Goal: Task Accomplishment & Management: Manage account settings

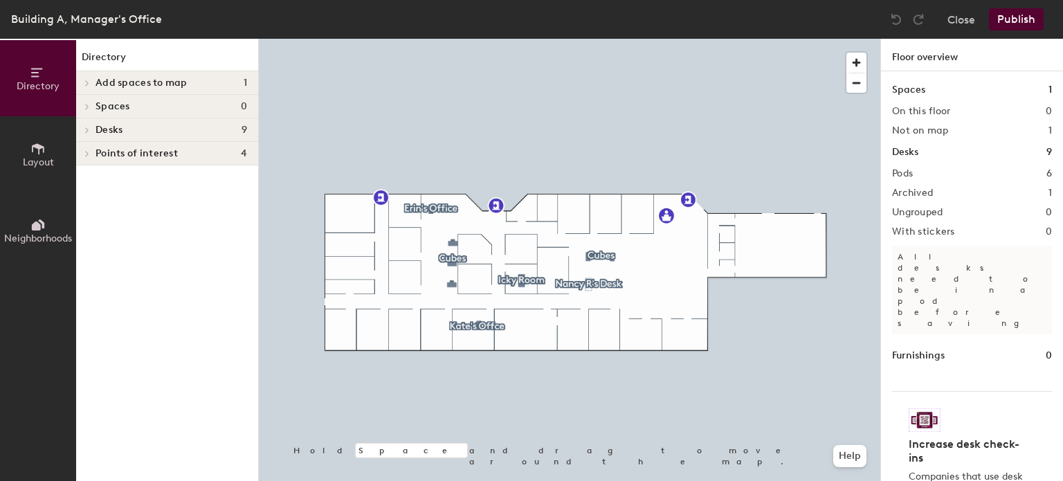
click at [174, 81] on span "Add spaces to map" at bounding box center [142, 83] width 92 height 11
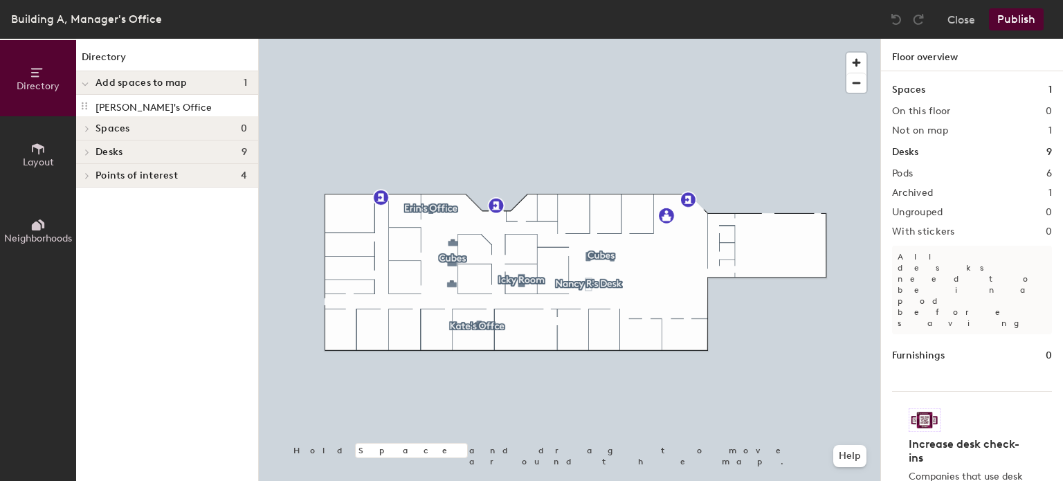
click at [167, 88] on span "Add spaces to map" at bounding box center [142, 83] width 92 height 11
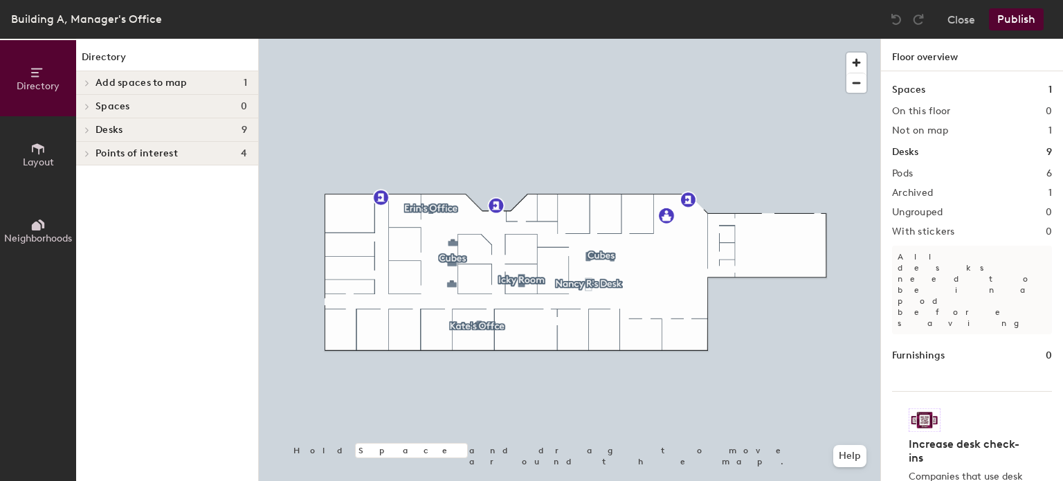
click at [102, 108] on span "Spaces" at bounding box center [113, 106] width 35 height 11
click at [91, 127] on span at bounding box center [86, 130] width 12 height 7
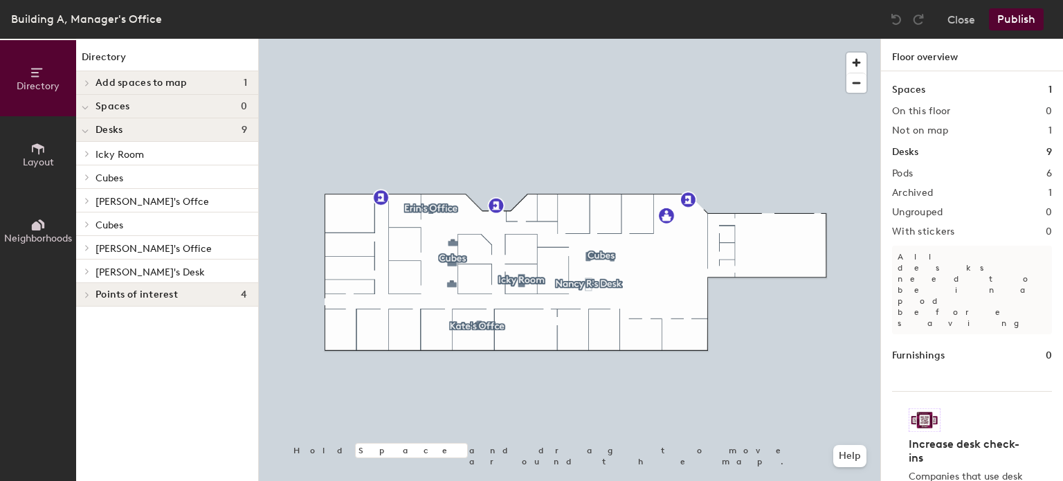
click at [91, 127] on div at bounding box center [85, 129] width 18 height 23
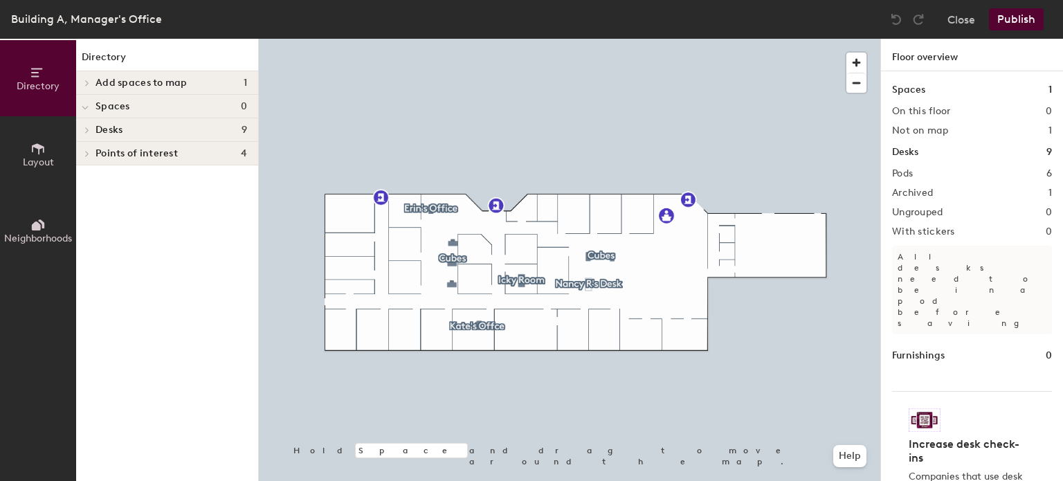
click at [89, 110] on div at bounding box center [85, 106] width 18 height 23
click at [39, 149] on icon at bounding box center [38, 148] width 12 height 11
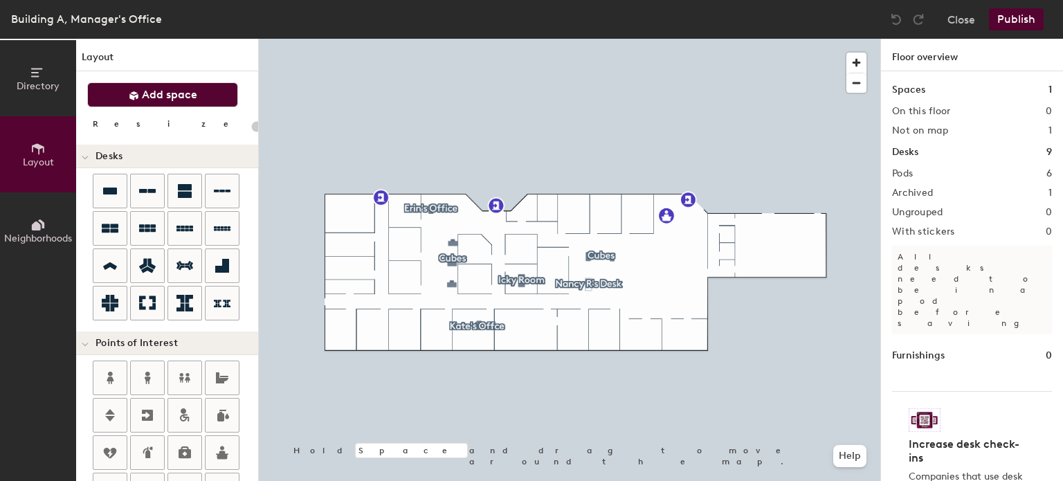
click at [152, 92] on span "Add space" at bounding box center [169, 95] width 55 height 14
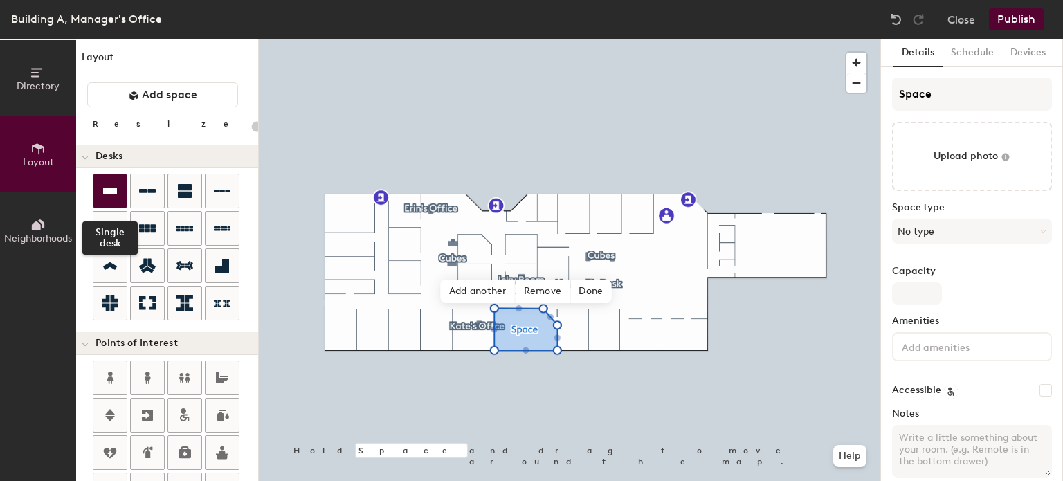
click at [116, 195] on icon at bounding box center [110, 191] width 17 height 17
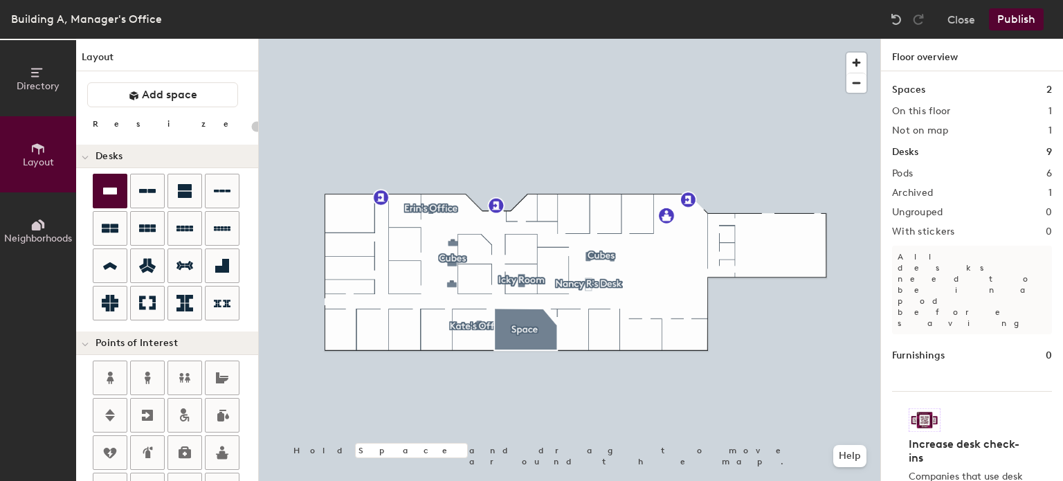
type input "100"
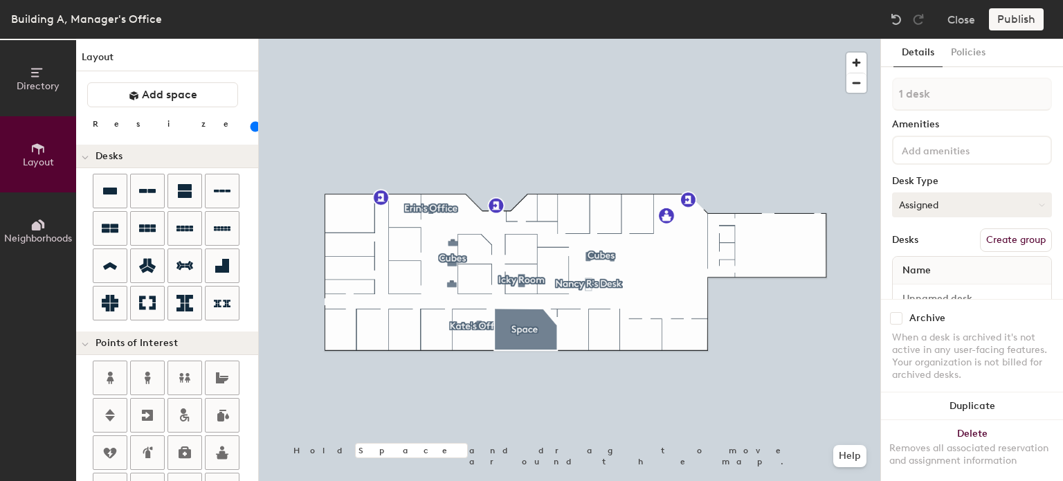
click at [928, 199] on button "Assigned" at bounding box center [972, 204] width 160 height 25
click at [921, 271] on span "Name" at bounding box center [917, 270] width 42 height 25
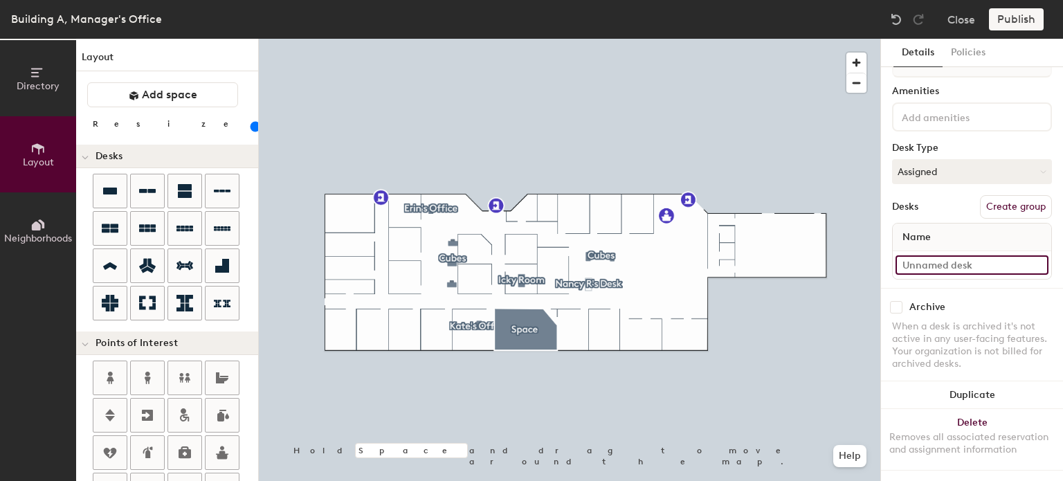
click at [947, 255] on input at bounding box center [972, 264] width 153 height 19
type input "Manager's Office"
click at [1039, 169] on icon at bounding box center [1042, 172] width 6 height 6
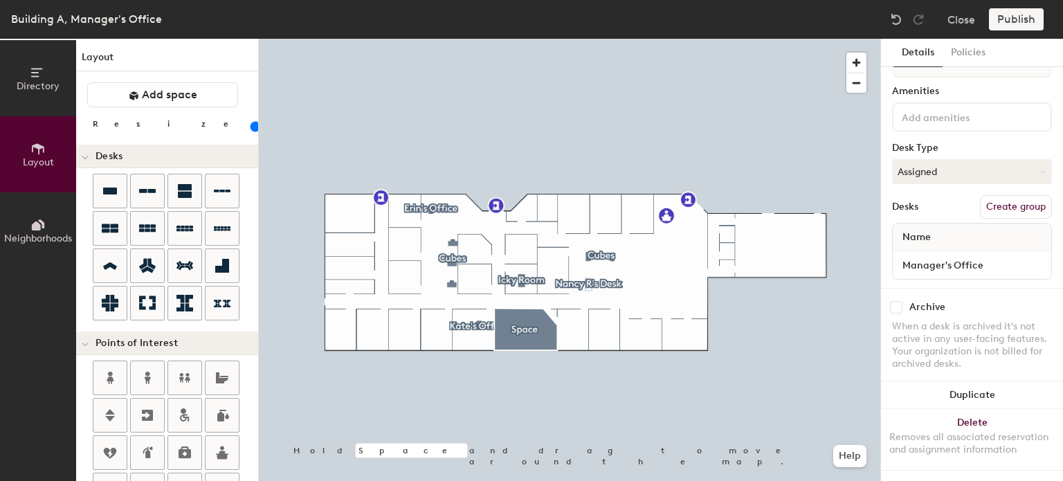
scroll to position [44, 0]
click at [1023, 21] on div "Publish" at bounding box center [1020, 19] width 63 height 22
click at [1013, 19] on div "Publish" at bounding box center [1020, 19] width 63 height 22
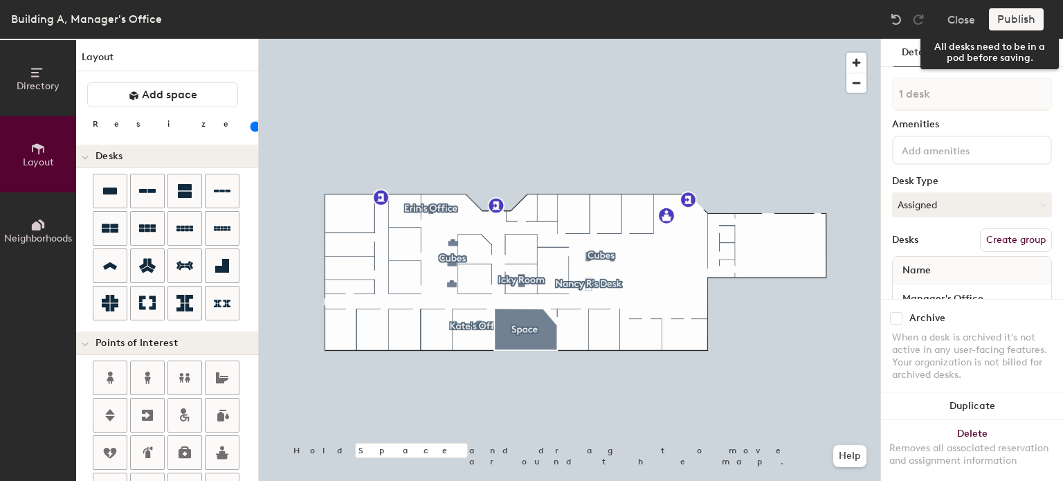
click at [1010, 15] on div "Publish" at bounding box center [1020, 19] width 63 height 22
click at [972, 47] on button "Policies" at bounding box center [968, 53] width 51 height 28
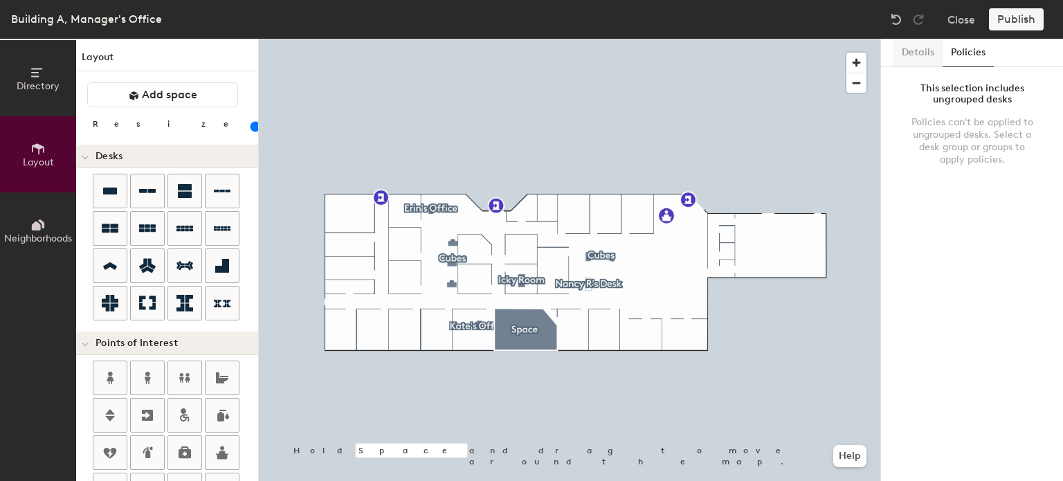
click at [926, 51] on button "Details" at bounding box center [918, 53] width 49 height 28
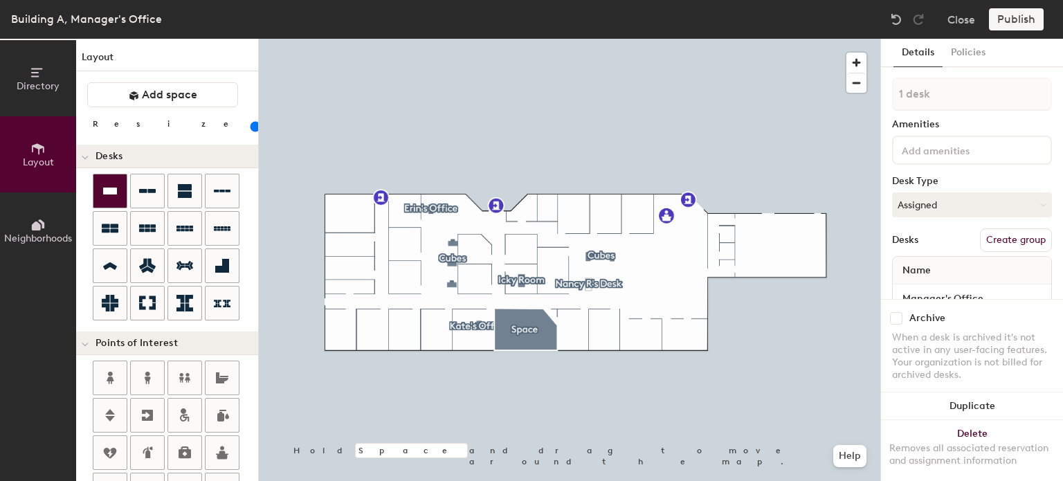
click at [105, 183] on icon at bounding box center [110, 191] width 17 height 17
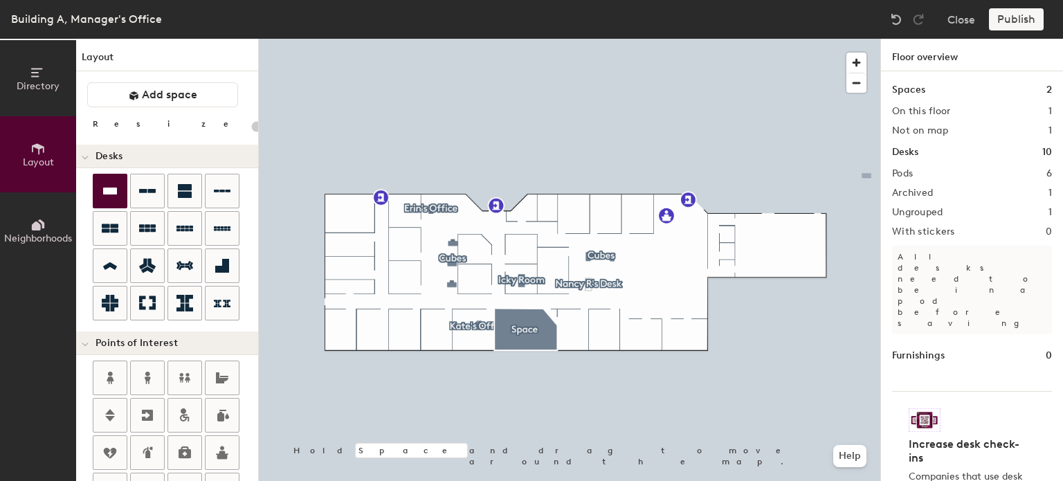
click at [1013, 24] on div "Publish" at bounding box center [1020, 19] width 63 height 22
drag, startPoint x: 258, startPoint y: 210, endPoint x: 255, endPoint y: 276, distance: 65.8
click at [255, 276] on div "Layout Add space Resize Desks Points of Interest Furnishings Seating Tables Boo…" at bounding box center [167, 260] width 182 height 442
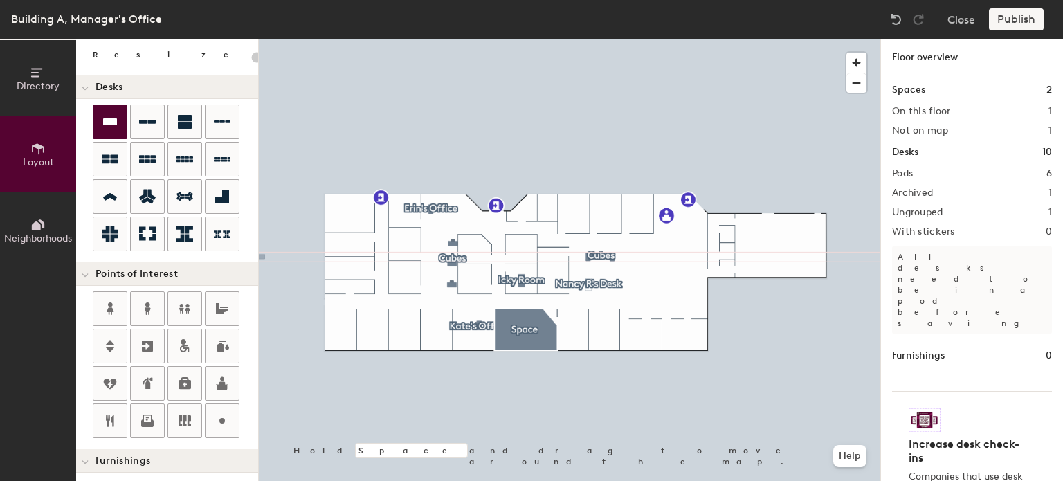
scroll to position [35, 0]
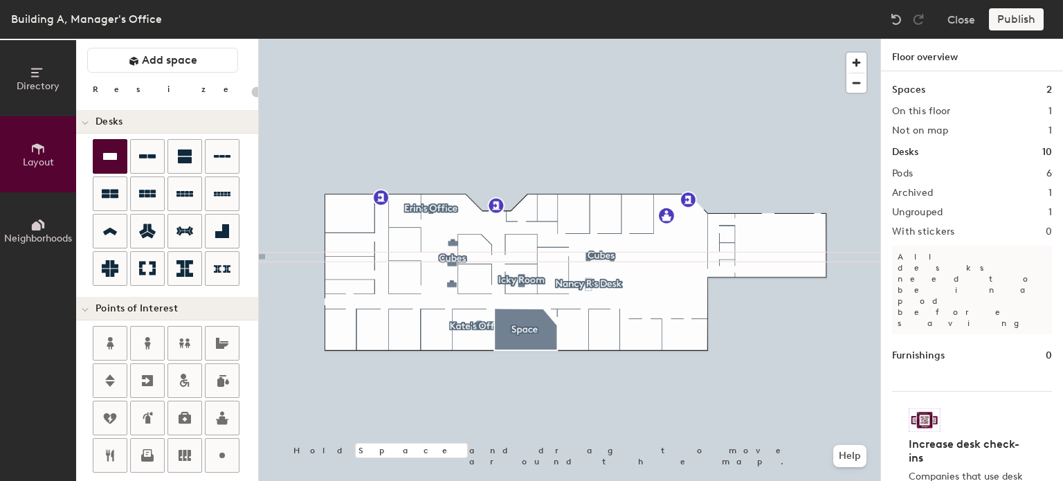
click at [529, 330] on div "Directory Layout Neighborhoods Layout Add space Resize Desks Points of Interest…" at bounding box center [531, 260] width 1063 height 442
type input "100"
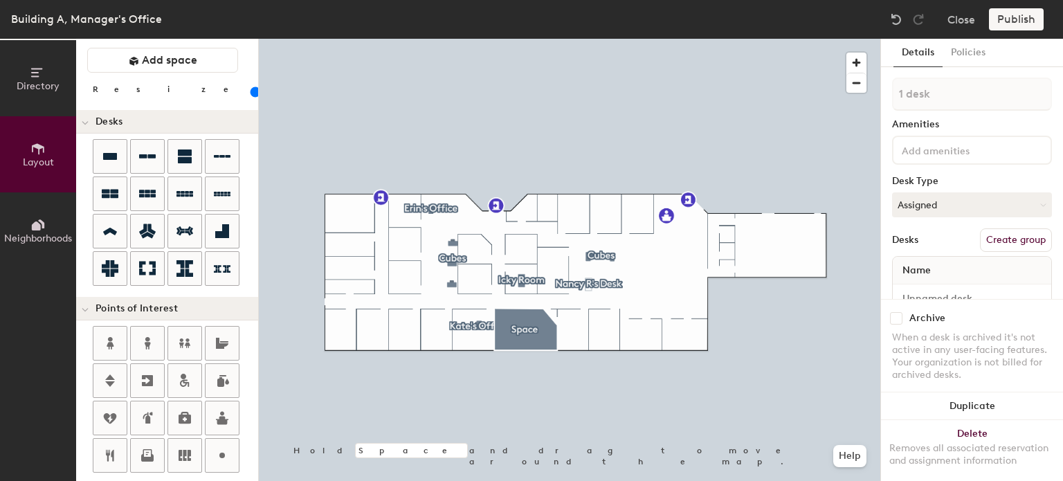
scroll to position [44, 0]
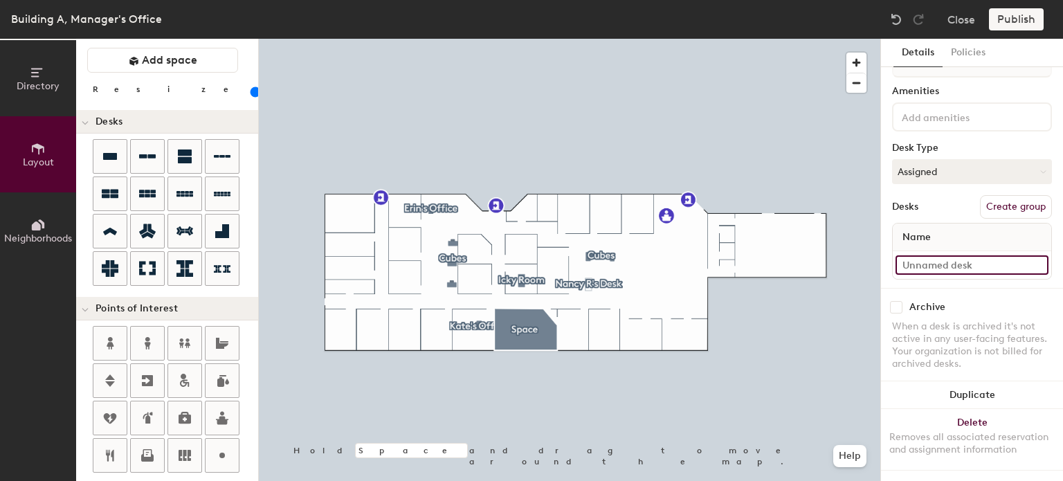
click at [947, 257] on input at bounding box center [972, 264] width 153 height 19
type input "Manager's Office"
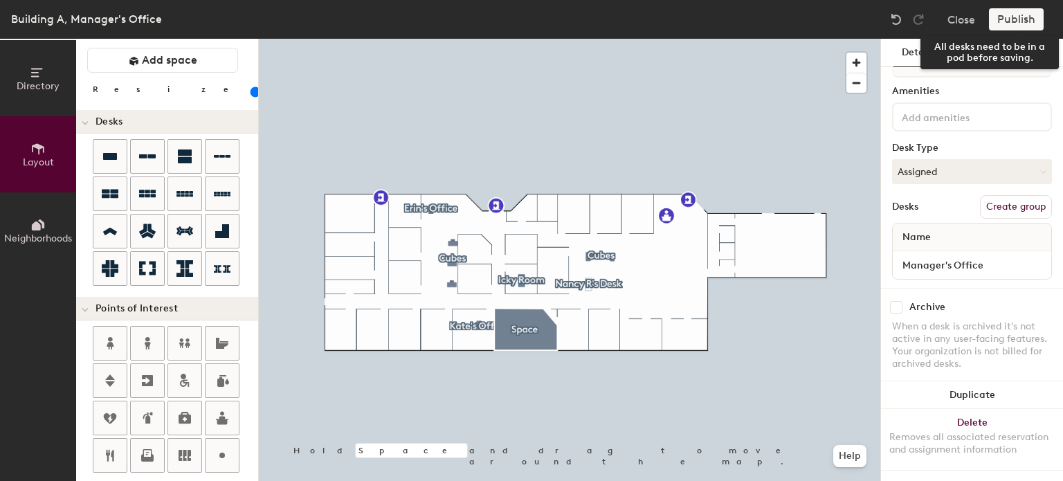
click at [1022, 19] on div "Publish" at bounding box center [1020, 19] width 63 height 22
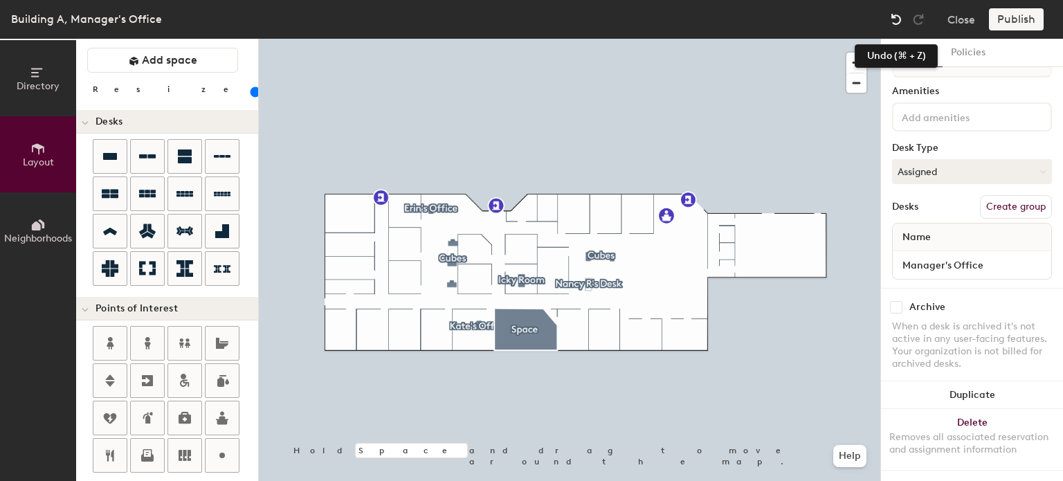
click at [897, 21] on img at bounding box center [897, 19] width 14 height 14
click at [948, 21] on button "Close" at bounding box center [962, 19] width 28 height 22
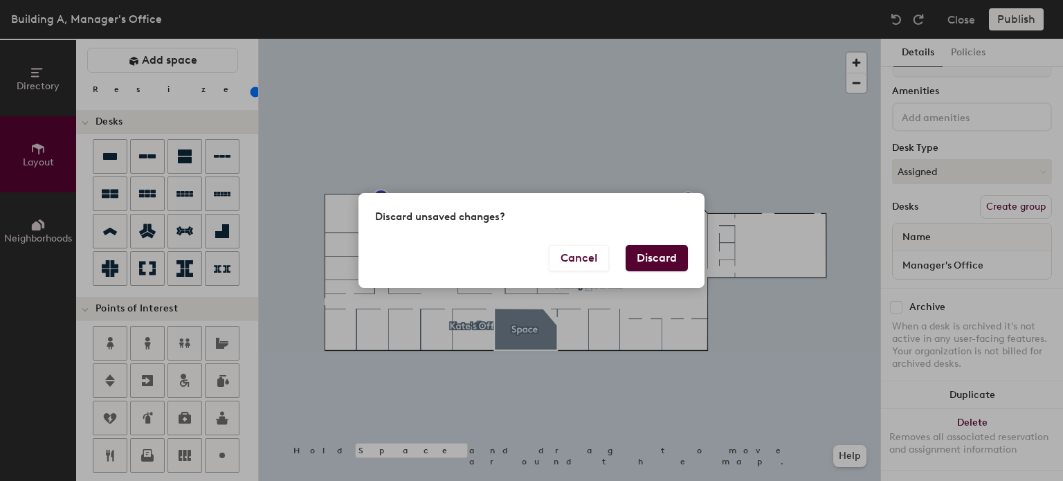
click at [636, 261] on button "Discard" at bounding box center [657, 258] width 62 height 26
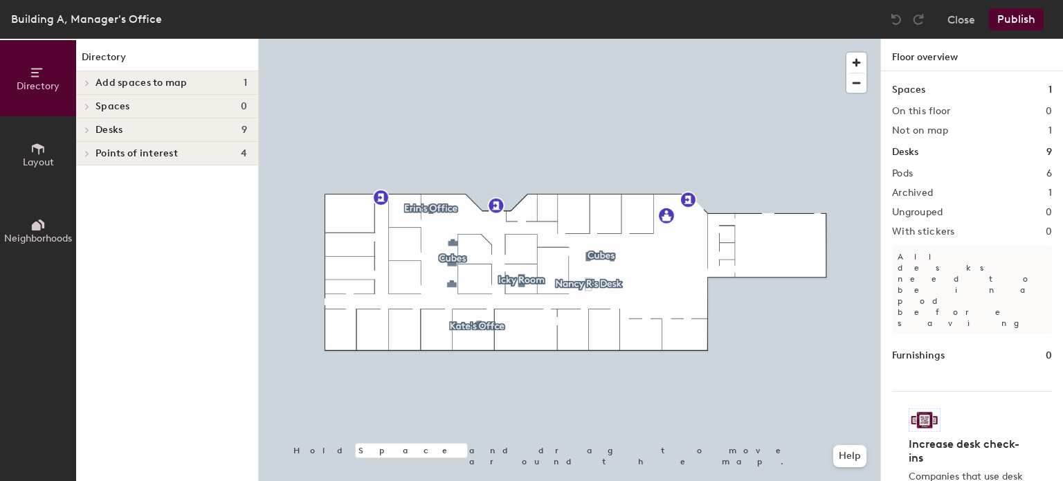
click at [39, 145] on icon at bounding box center [38, 148] width 12 height 11
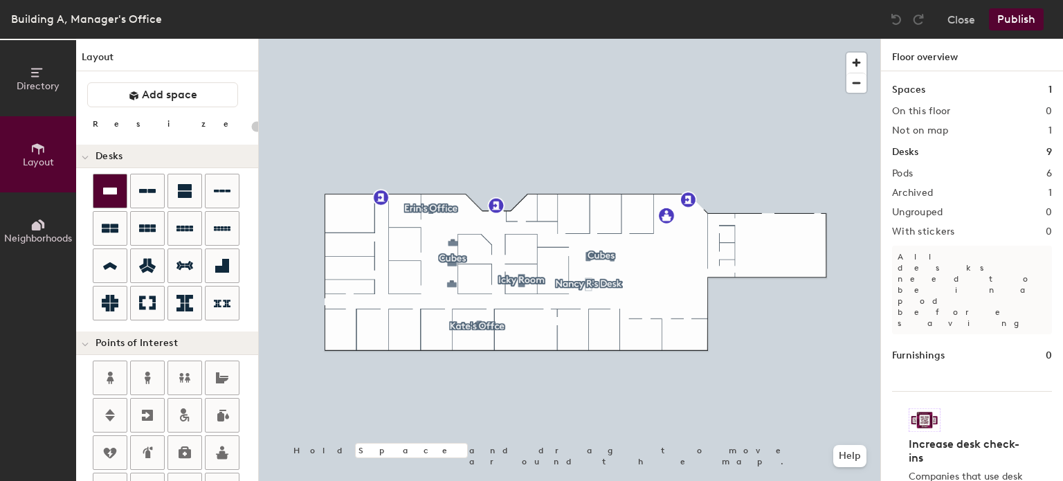
click at [111, 184] on icon at bounding box center [110, 191] width 17 height 17
click at [213, 93] on button "Add space" at bounding box center [162, 94] width 151 height 25
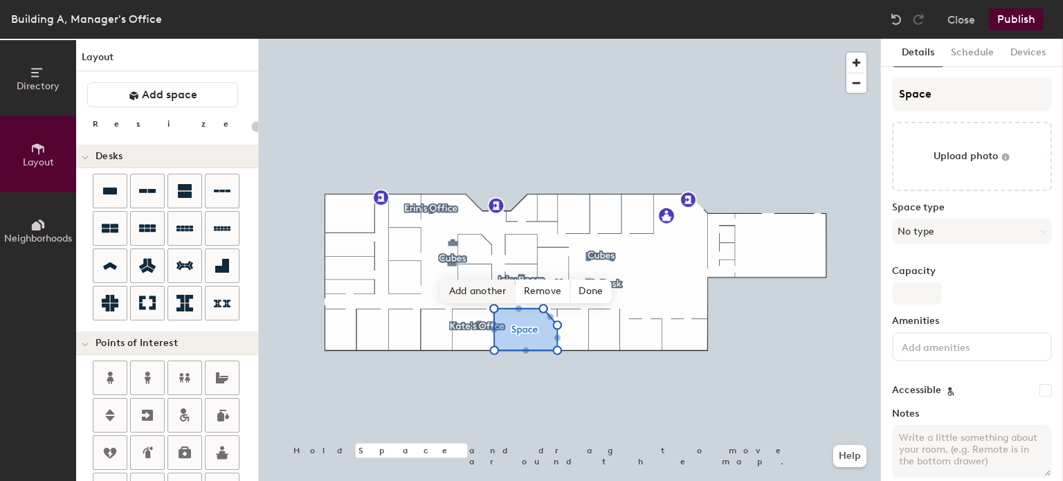
click at [487, 287] on span "Add another" at bounding box center [478, 292] width 75 height 24
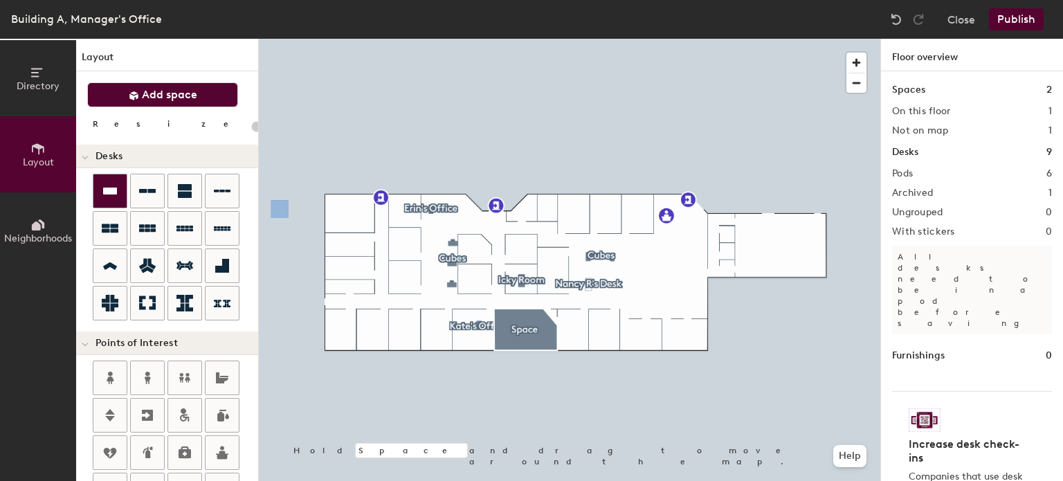
click at [106, 184] on icon at bounding box center [110, 191] width 17 height 17
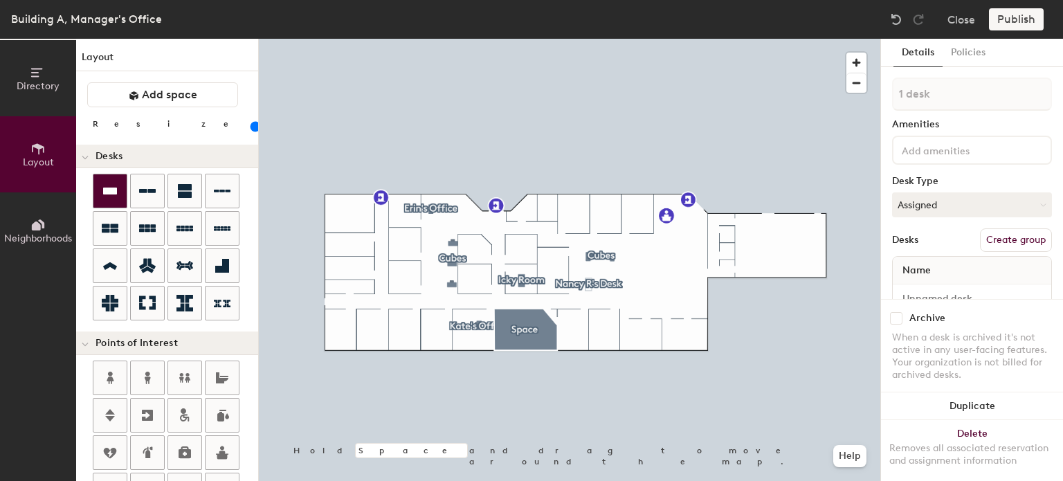
click at [108, 197] on icon at bounding box center [110, 191] width 17 height 17
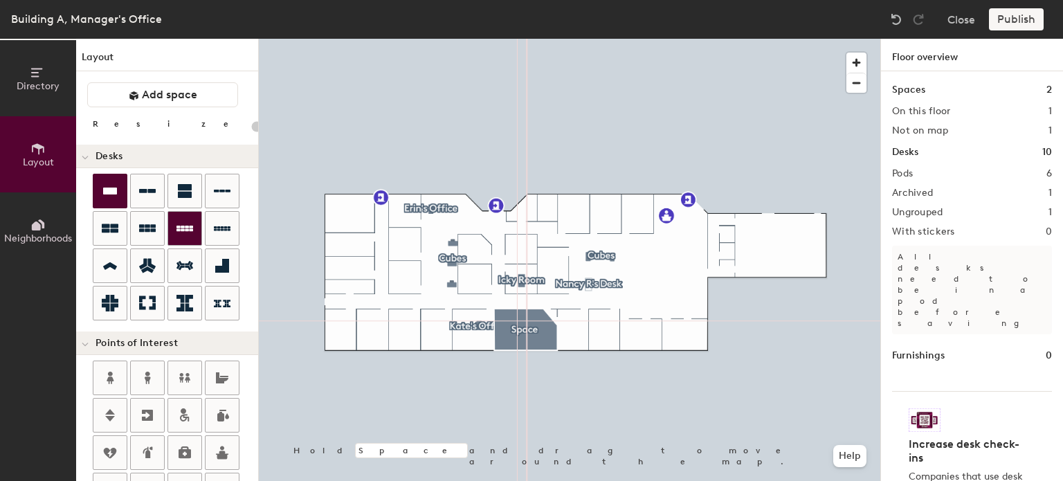
type input "100"
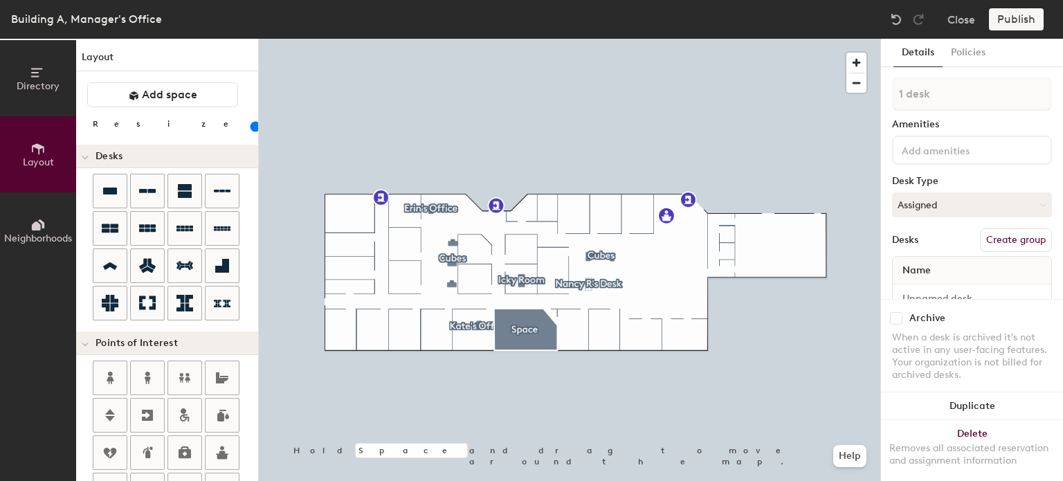
click at [935, 270] on span "Name" at bounding box center [917, 270] width 42 height 25
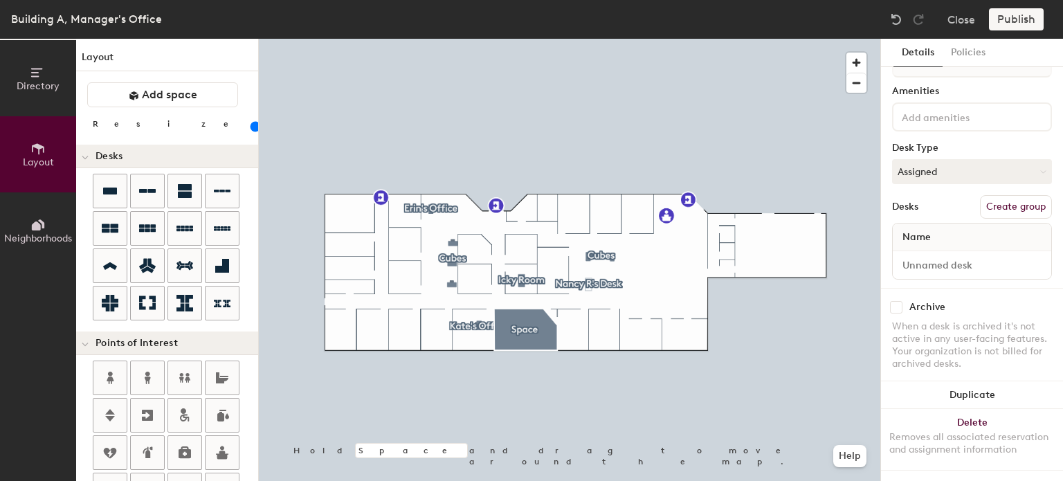
scroll to position [44, 0]
click at [948, 255] on input at bounding box center [972, 264] width 153 height 19
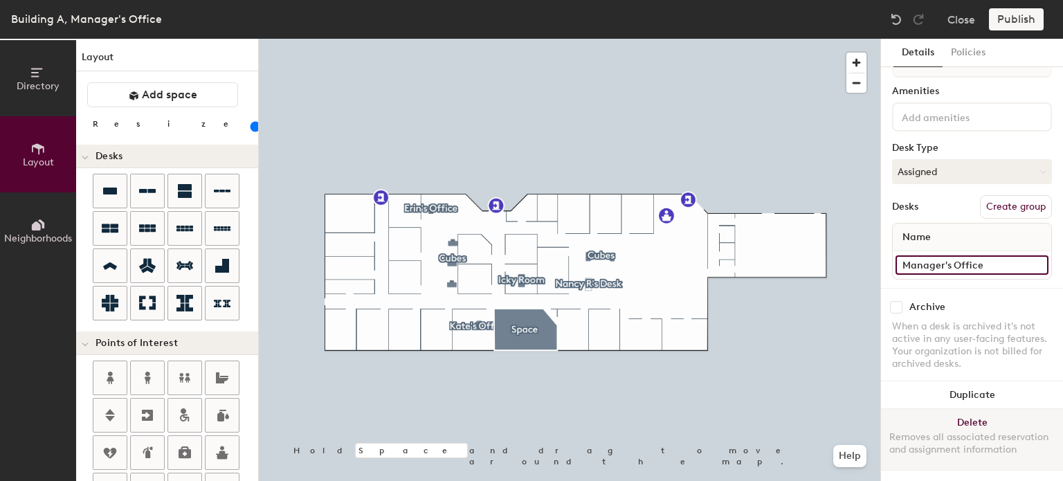
type input "Manager's Office"
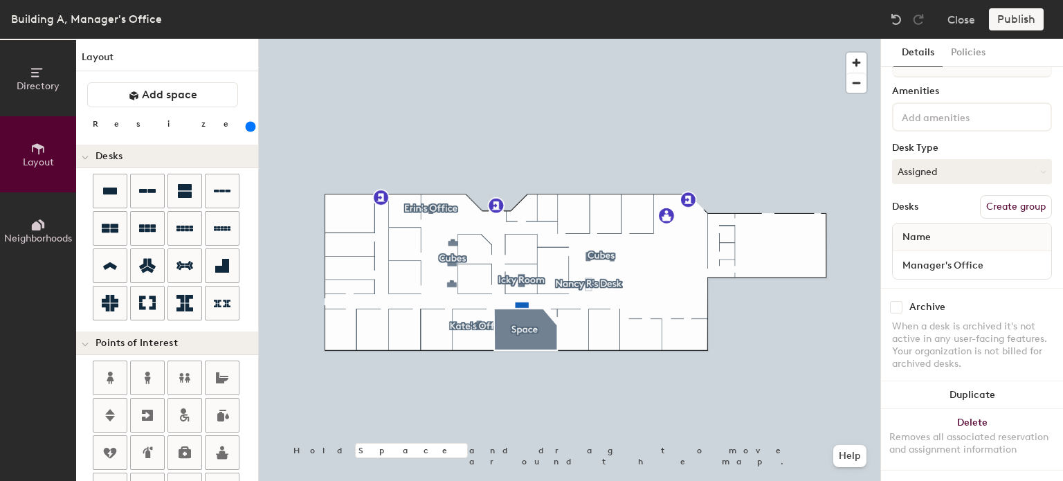
drag, startPoint x: 142, startPoint y: 129, endPoint x: 189, endPoint y: 132, distance: 47.2
click at [251, 132] on input "range" at bounding box center [251, 126] width 0 height 11
click at [1028, 16] on div "Publish" at bounding box center [1020, 19] width 63 height 22
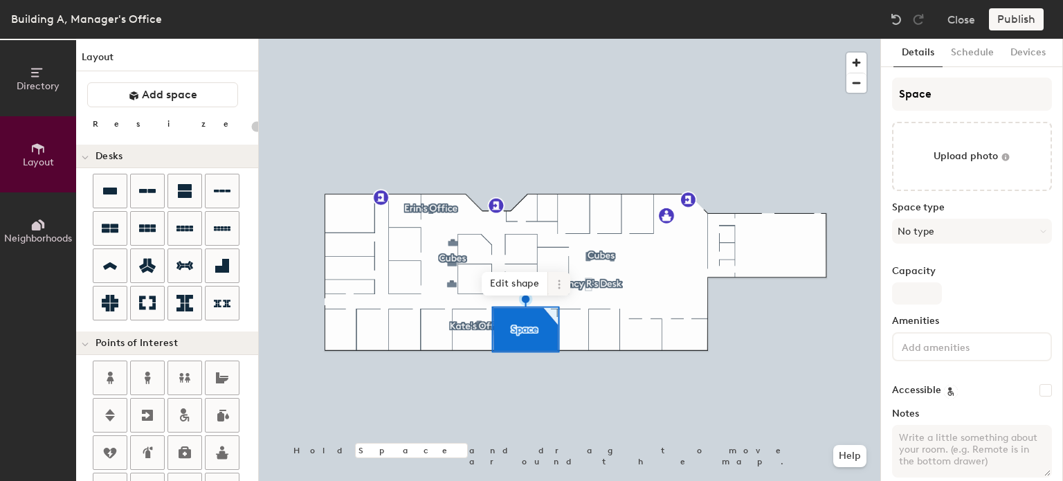
click at [556, 282] on icon at bounding box center [559, 284] width 11 height 11
type input "20"
click at [852, 93] on div "Directory Layout Neighborhoods Layout Add space Resize Desks Points of Interest…" at bounding box center [531, 260] width 1063 height 442
type input "M"
type input "20"
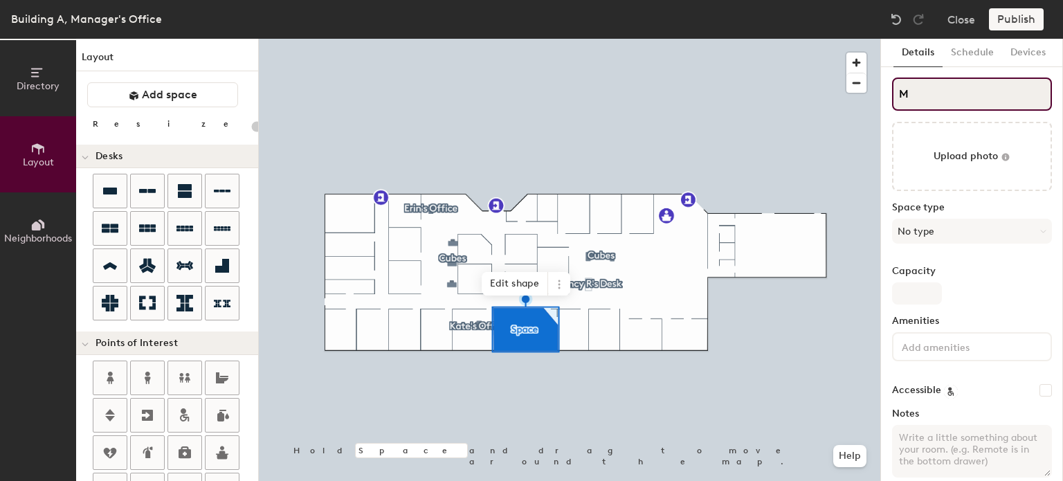
type input "Ma"
type input "20"
type input "Mana"
type input "20"
type input "Manage"
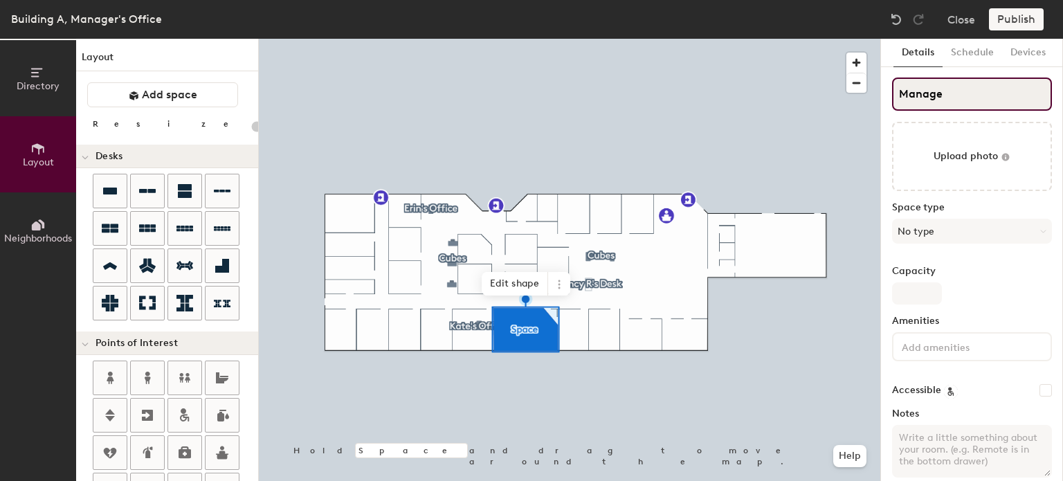
type input "20"
type input "Manager"
type input "20"
type input "Manager'"
type input "20"
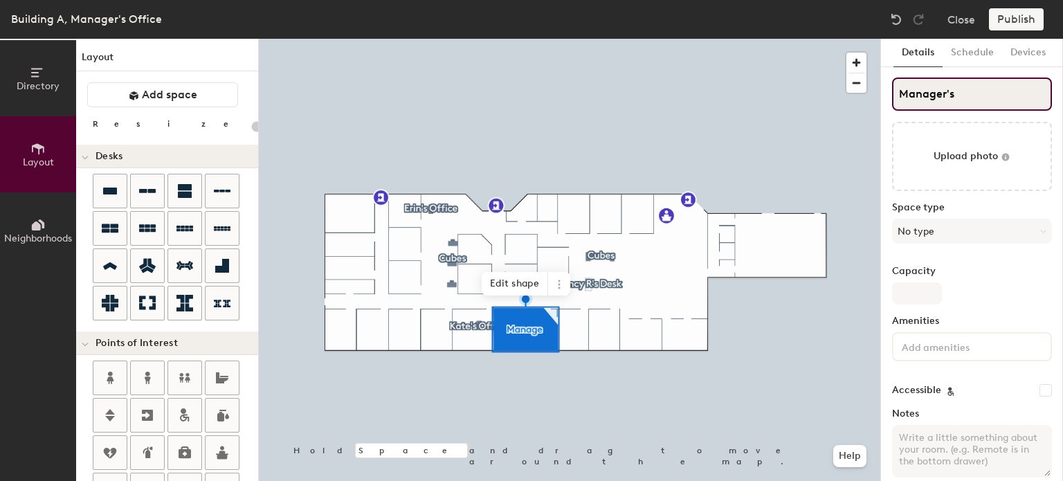
type input "Manager's"
type input "20"
type input "Manager's Of"
type input "20"
type input "Manager's Offic"
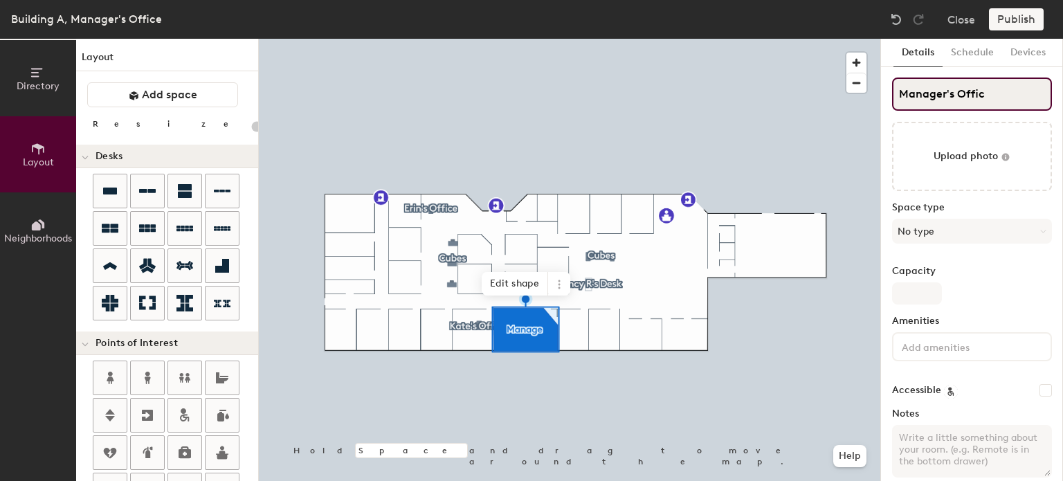
type input "20"
type input "Manager's Office"
type input "20"
type input "Manager's Office"
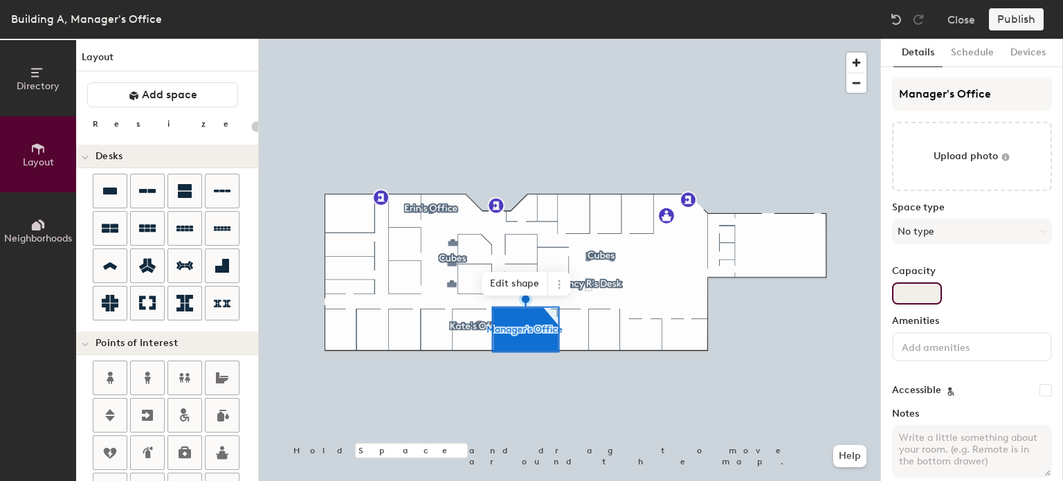
click at [901, 290] on input "Capacity" at bounding box center [917, 293] width 50 height 22
click at [1021, 19] on div "Publish" at bounding box center [1020, 19] width 63 height 22
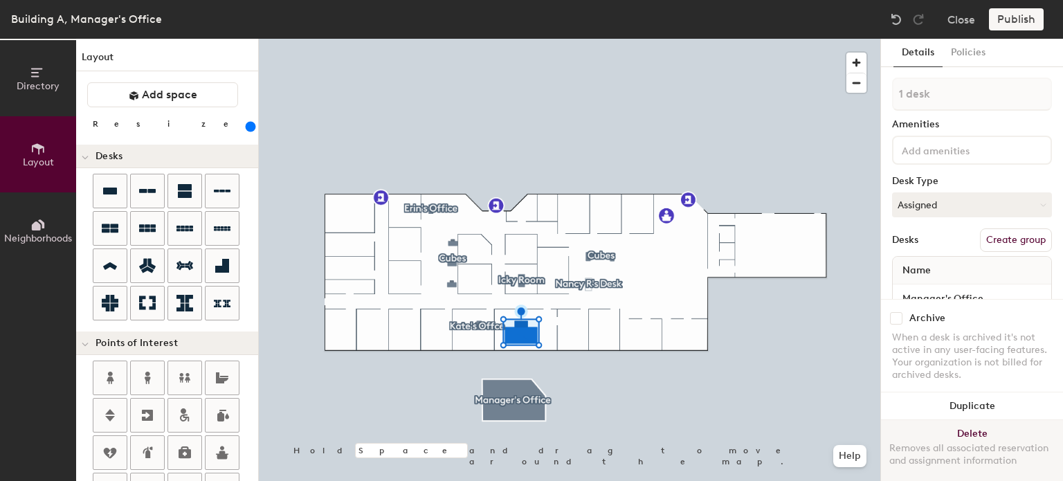
click at [962, 422] on button "Delete Removes all associated reservation and assignment information" at bounding box center [972, 450] width 182 height 61
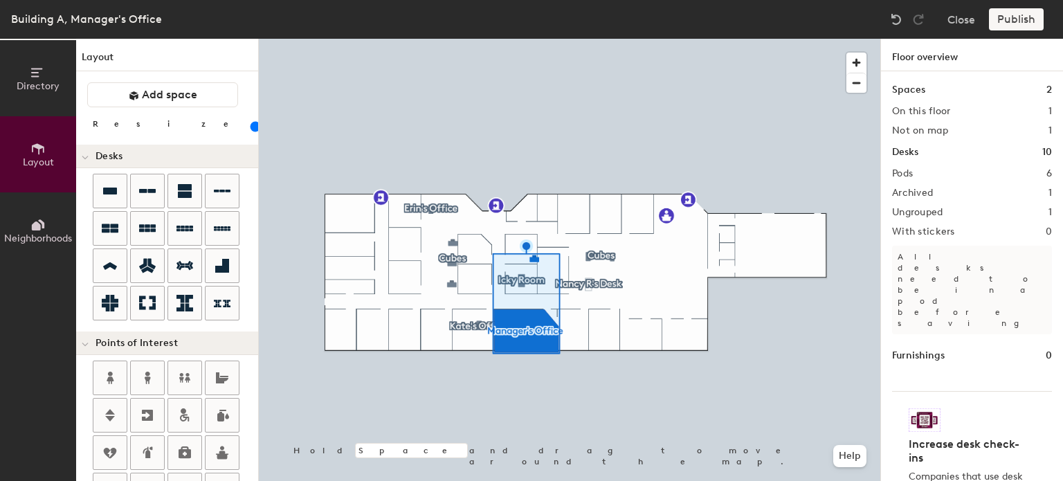
click at [1018, 16] on div "Publish" at bounding box center [1020, 19] width 63 height 22
click at [115, 190] on icon at bounding box center [110, 191] width 14 height 7
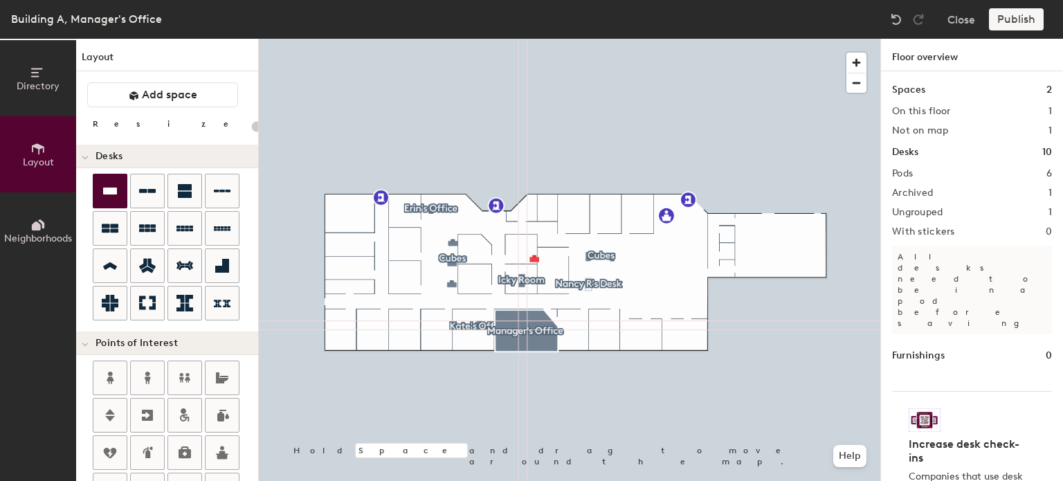
type input "100"
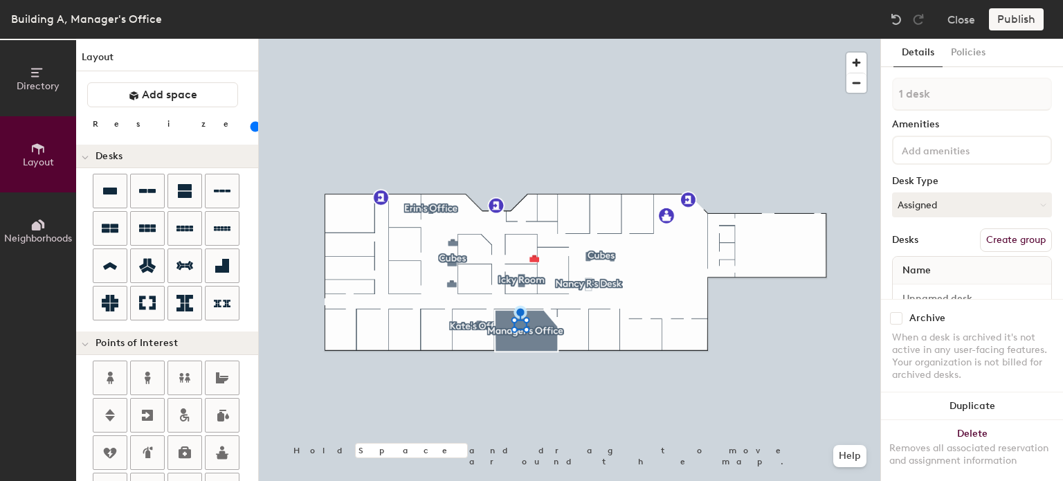
click at [939, 265] on div "Name" at bounding box center [972, 271] width 159 height 28
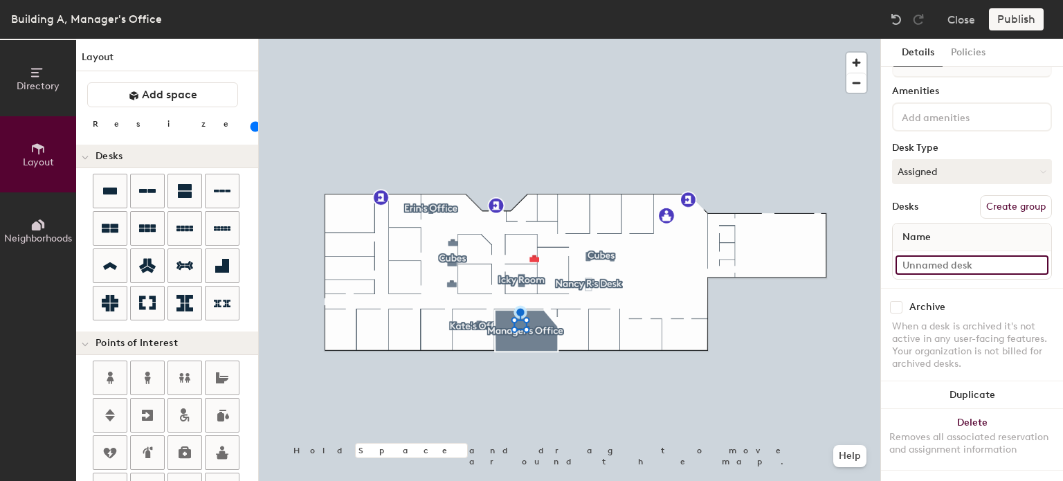
click at [964, 257] on input at bounding box center [972, 264] width 153 height 19
type input "Manager's Office"
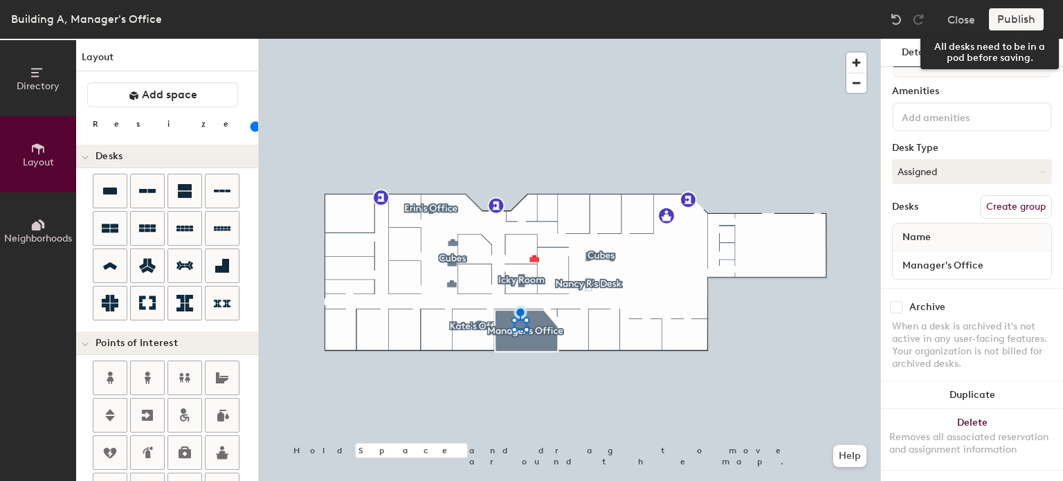
click at [1018, 17] on div "Publish" at bounding box center [1020, 19] width 63 height 22
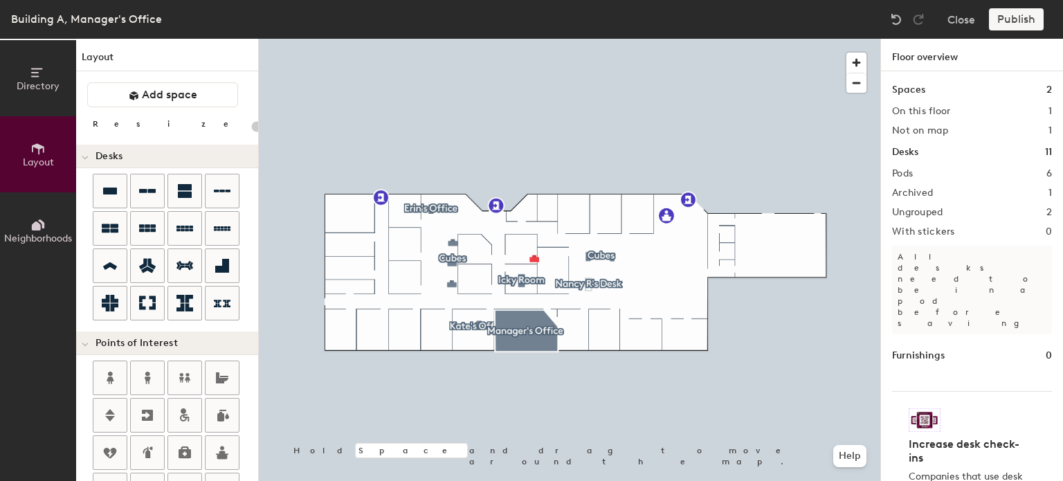
click at [1014, 25] on div "Publish" at bounding box center [1020, 19] width 63 height 22
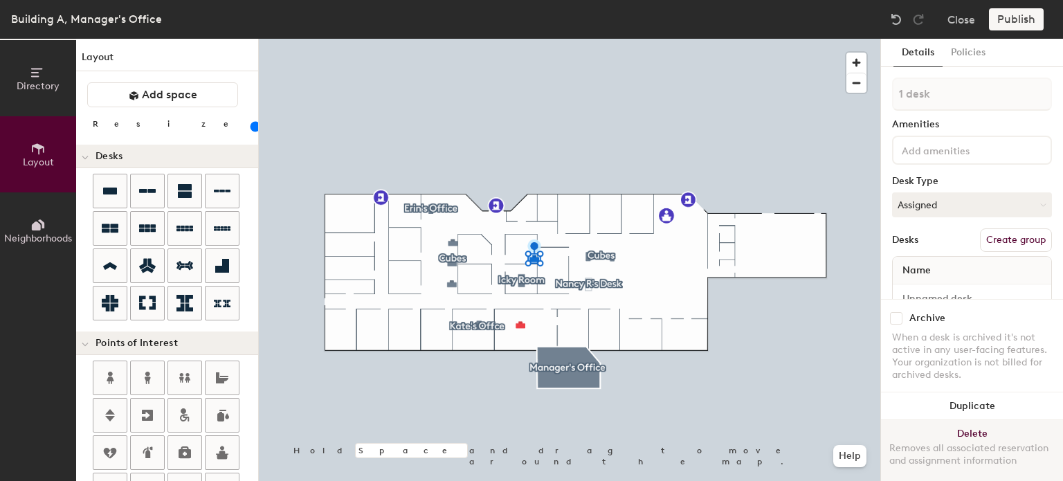
click at [978, 420] on button "Delete Removes all associated reservation and assignment information" at bounding box center [972, 450] width 182 height 61
click at [998, 424] on button "Delete Removes all associated reservation and assignment information" at bounding box center [972, 450] width 182 height 61
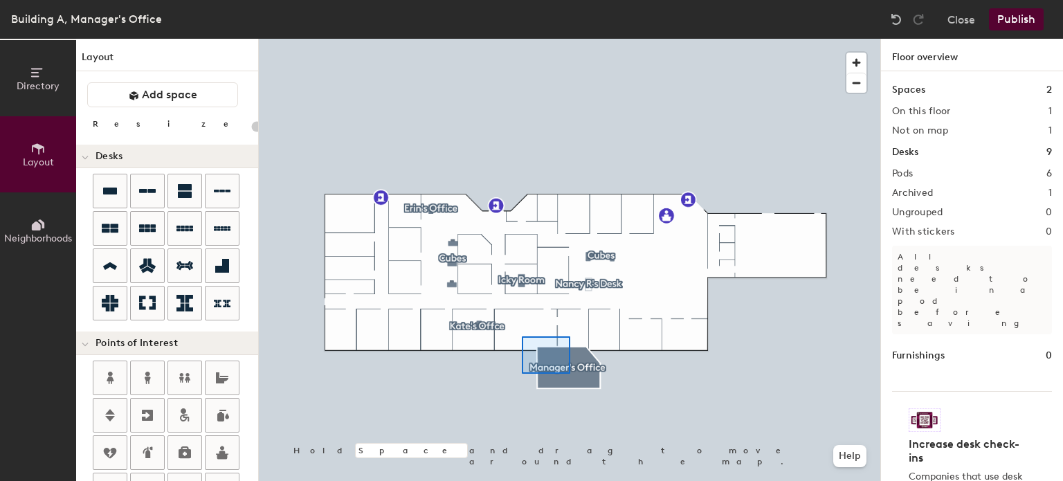
click at [522, 39] on div at bounding box center [570, 39] width 622 height 0
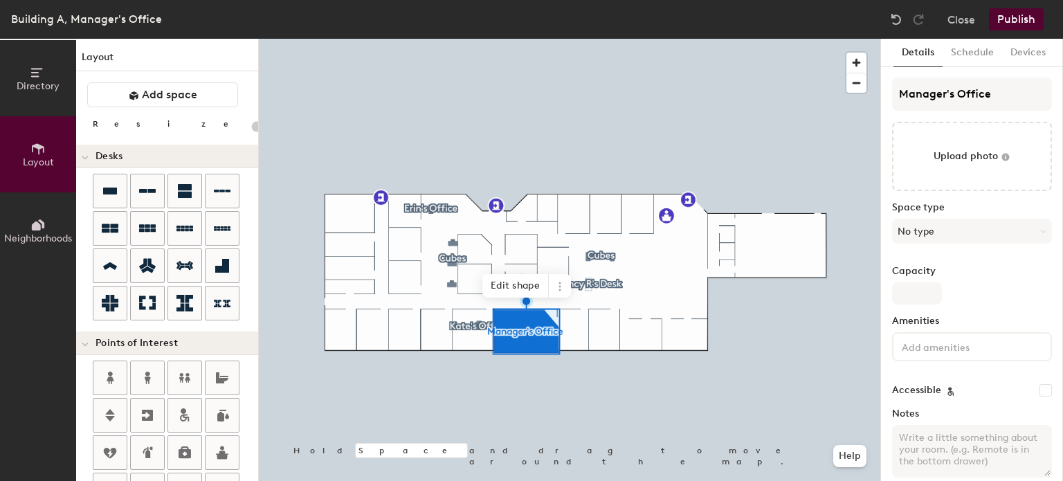
type input "20"
click at [1033, 226] on button "No type" at bounding box center [972, 231] width 160 height 25
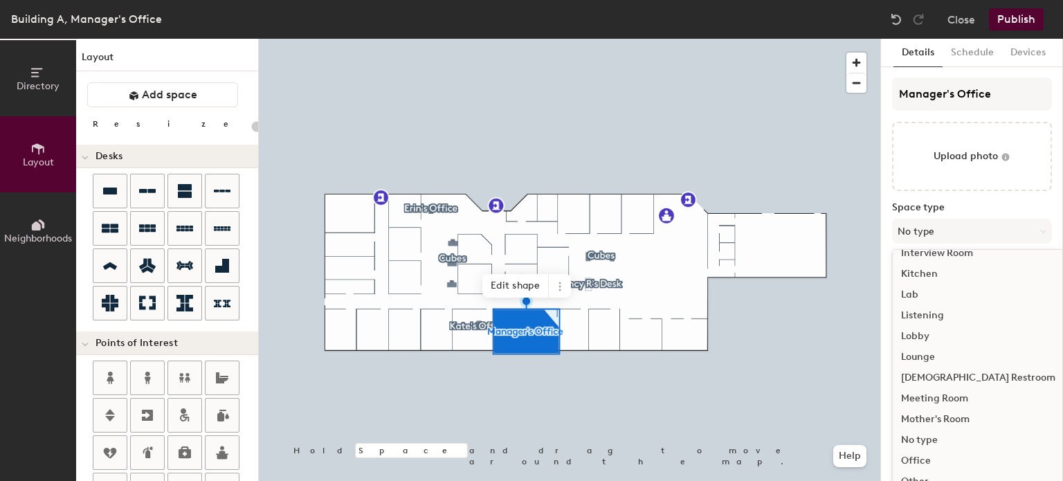
scroll to position [243, 0]
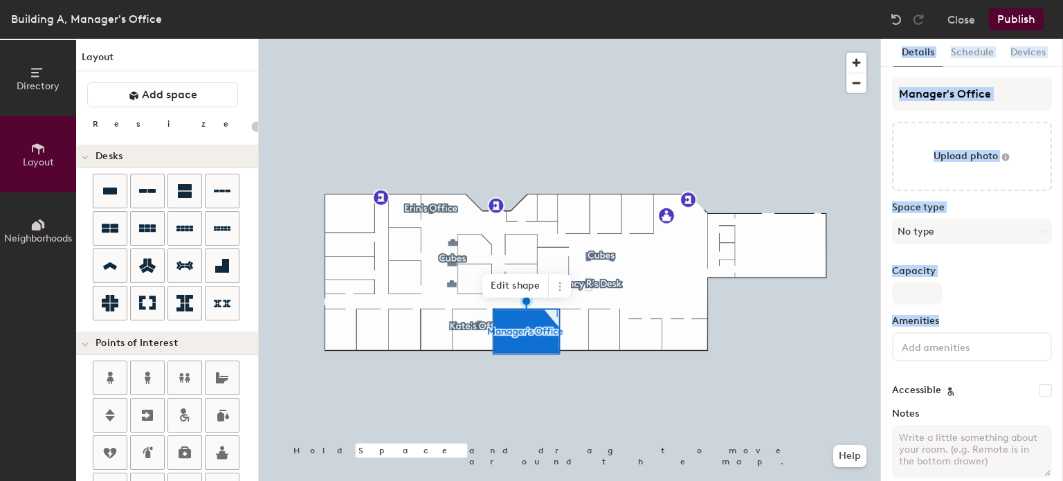
drag, startPoint x: 1062, startPoint y: 188, endPoint x: 1059, endPoint y: 326, distance: 137.8
click at [1059, 326] on div "Directory Layout Neighborhoods Layout Add space Resize Desks Points of Interest…" at bounding box center [531, 260] width 1063 height 442
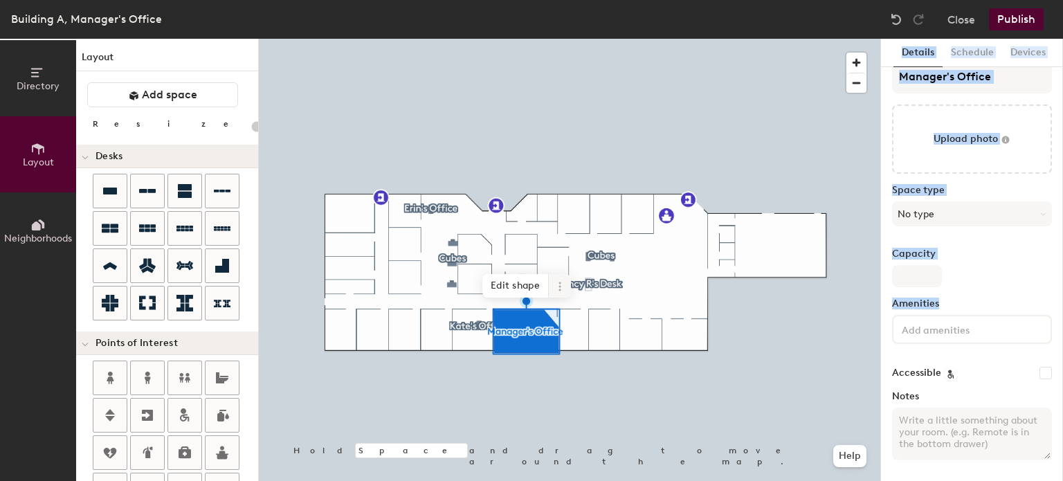
click at [557, 289] on icon at bounding box center [560, 286] width 11 height 11
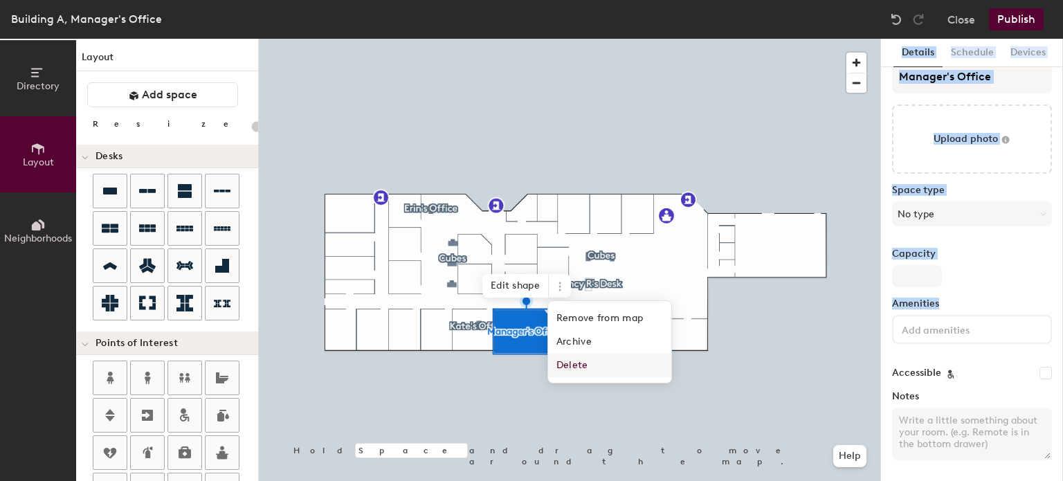
click at [568, 373] on span "Delete" at bounding box center [609, 366] width 123 height 24
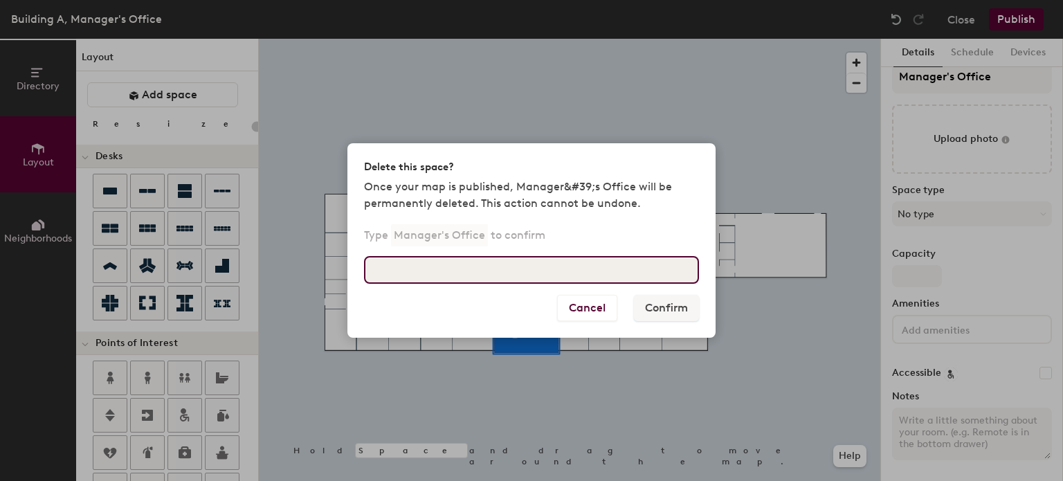
click at [604, 278] on input at bounding box center [531, 270] width 335 height 28
type input "Manager's Office"
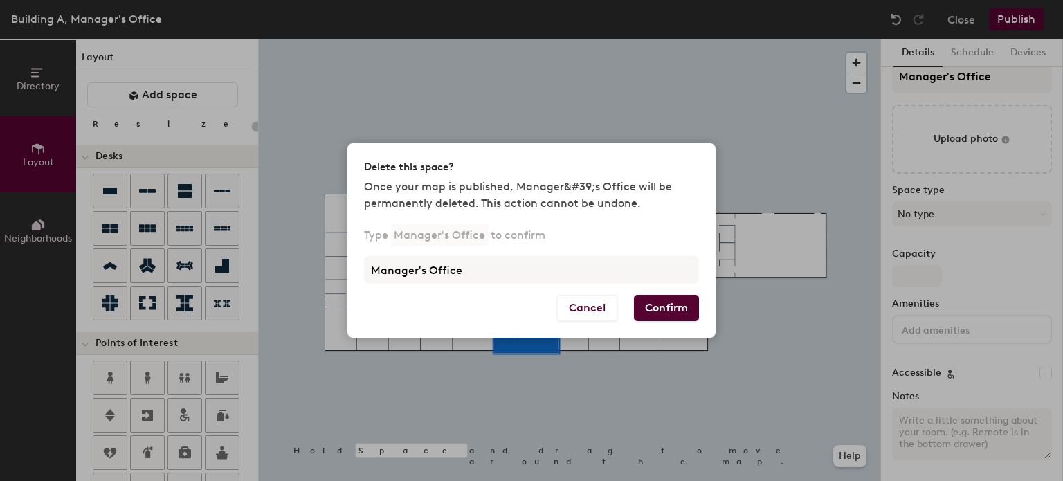
click at [694, 306] on button "Confirm" at bounding box center [666, 308] width 65 height 26
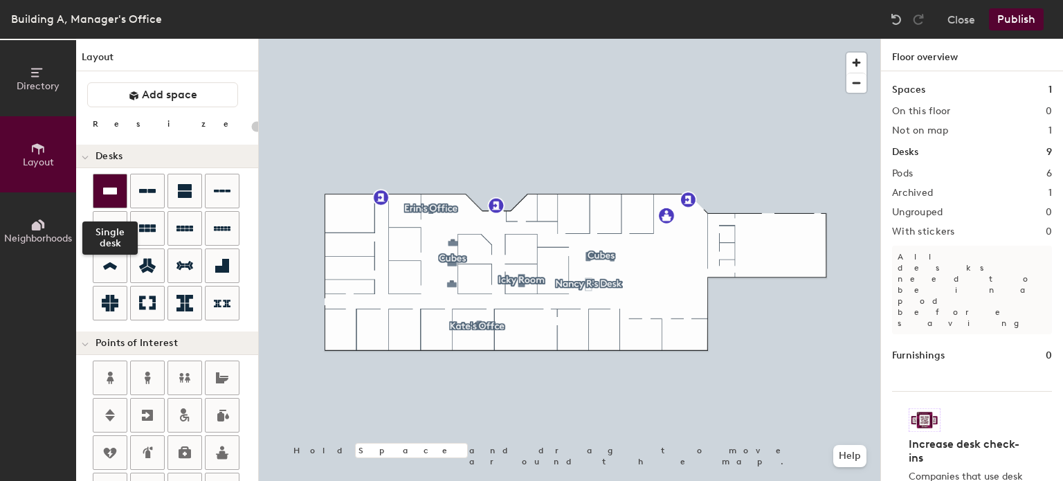
click at [111, 185] on icon at bounding box center [110, 191] width 17 height 17
click at [535, 333] on div "Directory Layout Neighborhoods Layout Add space Resize Desks Points of Interest…" at bounding box center [531, 260] width 1063 height 442
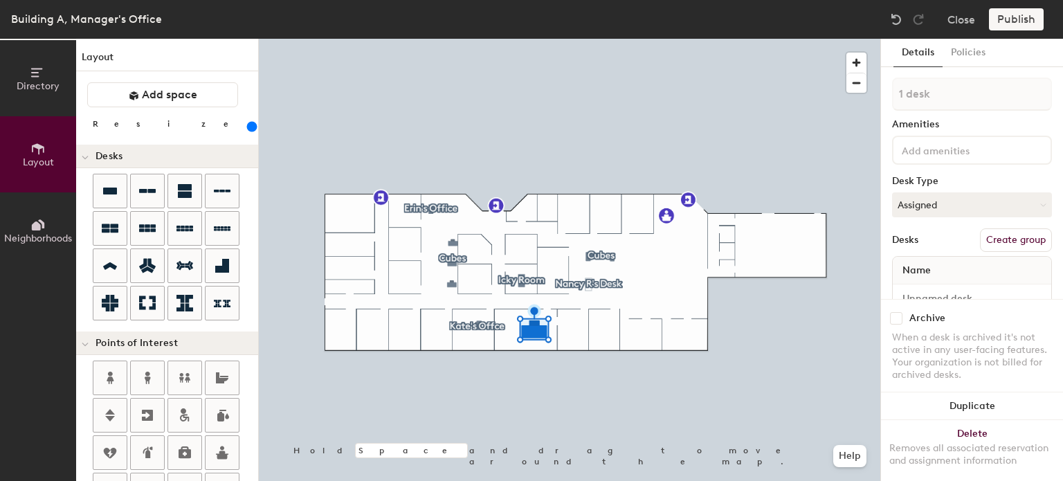
drag, startPoint x: 144, startPoint y: 126, endPoint x: 174, endPoint y: 129, distance: 30.7
type input "280"
click at [251, 129] on input "range" at bounding box center [251, 126] width 0 height 11
click at [969, 269] on div "Name" at bounding box center [972, 271] width 159 height 28
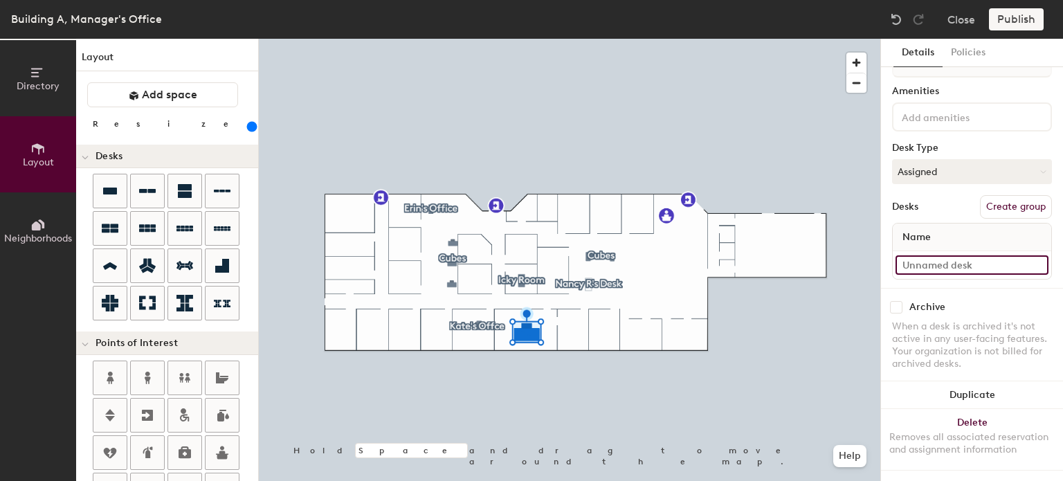
click at [975, 260] on input at bounding box center [972, 264] width 153 height 19
type input "Manager's Office"
click at [1024, 16] on div "Publish" at bounding box center [1020, 19] width 63 height 22
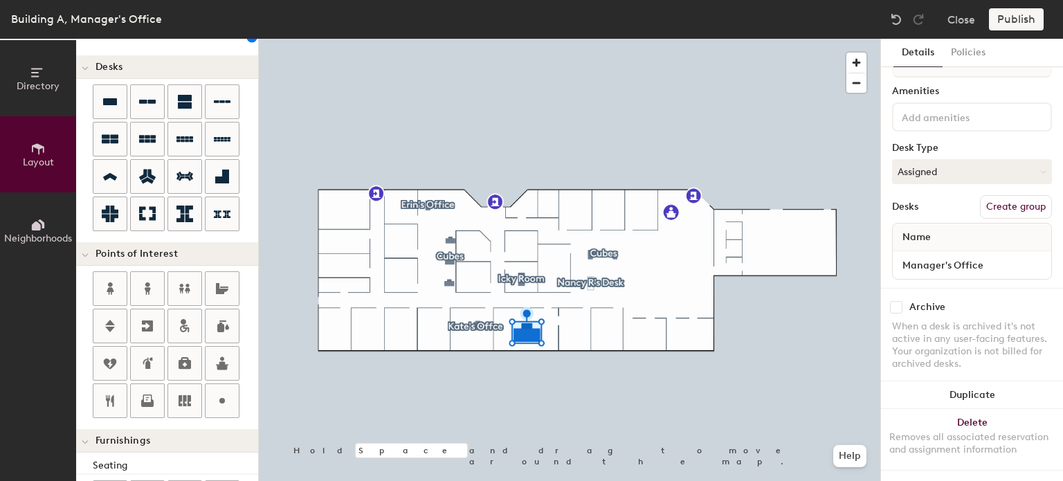
scroll to position [85, 0]
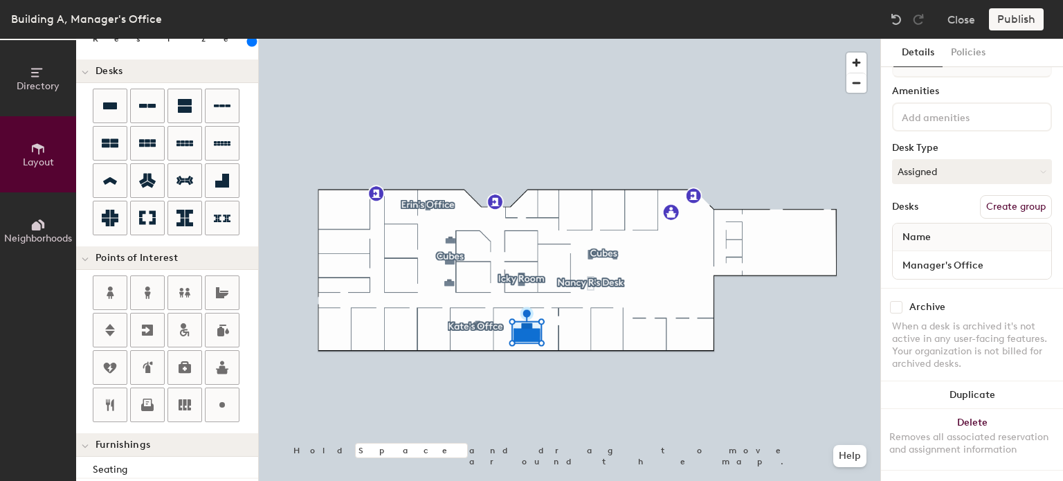
drag, startPoint x: 258, startPoint y: 301, endPoint x: 244, endPoint y: 290, distance: 17.2
click at [244, 290] on div "Layout Add space Resize Desks Points of Interest Furnishings Seating Tables Boo…" at bounding box center [167, 260] width 182 height 442
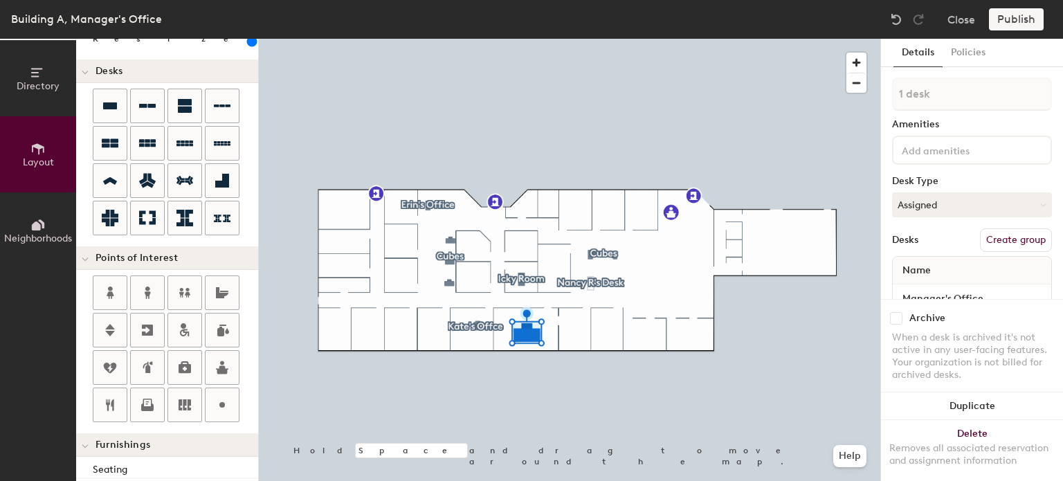
scroll to position [44, 0]
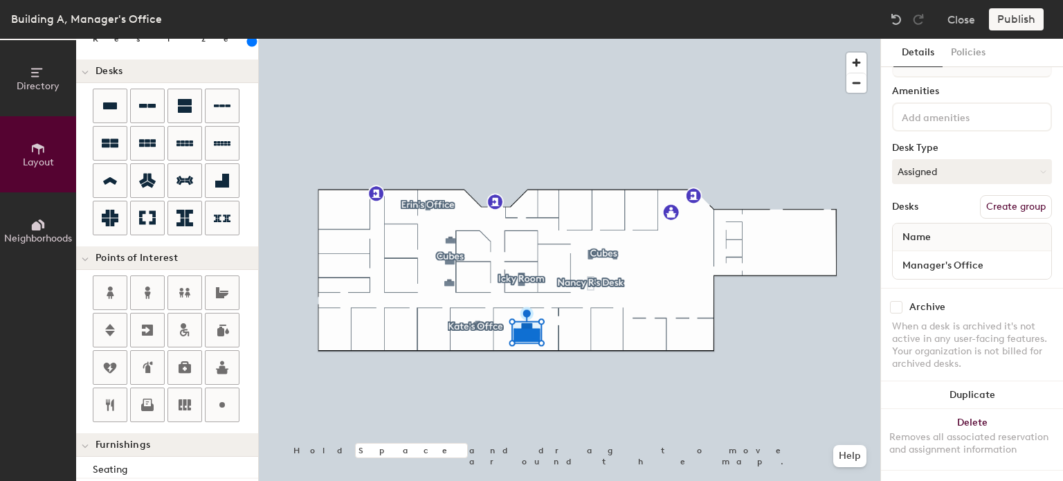
click at [1027, 17] on div "Publish" at bounding box center [1020, 19] width 63 height 22
click at [1014, 21] on div "Publish" at bounding box center [1020, 19] width 63 height 22
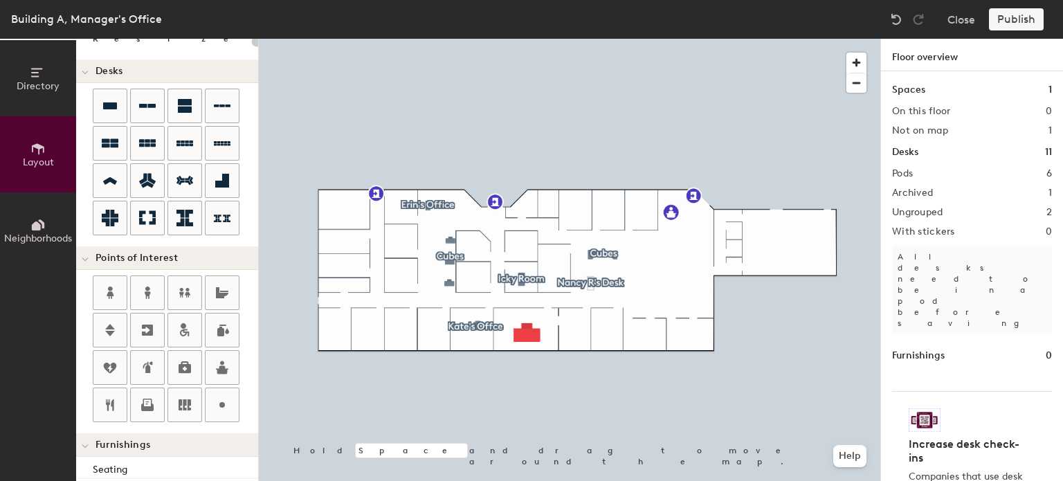
click at [1025, 21] on div "Publish" at bounding box center [1020, 19] width 63 height 22
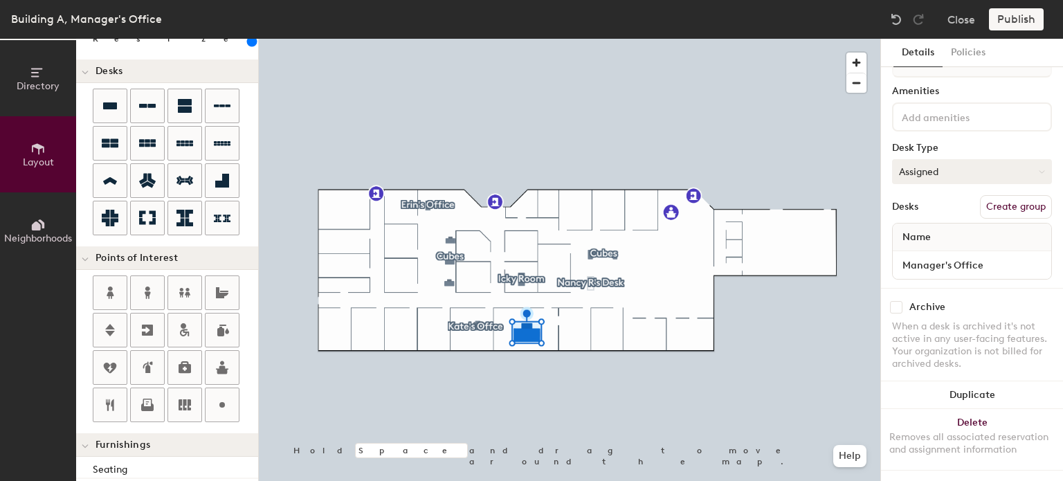
click at [1027, 159] on button "Assigned" at bounding box center [972, 171] width 160 height 25
click at [947, 204] on div "Assigned" at bounding box center [962, 214] width 138 height 21
click at [1020, 15] on div "Publish" at bounding box center [1020, 19] width 63 height 22
click at [989, 32] on div "Building A, Manager's Office Close Publish" at bounding box center [531, 19] width 1063 height 39
click at [1002, 23] on div "Publish" at bounding box center [1020, 19] width 63 height 22
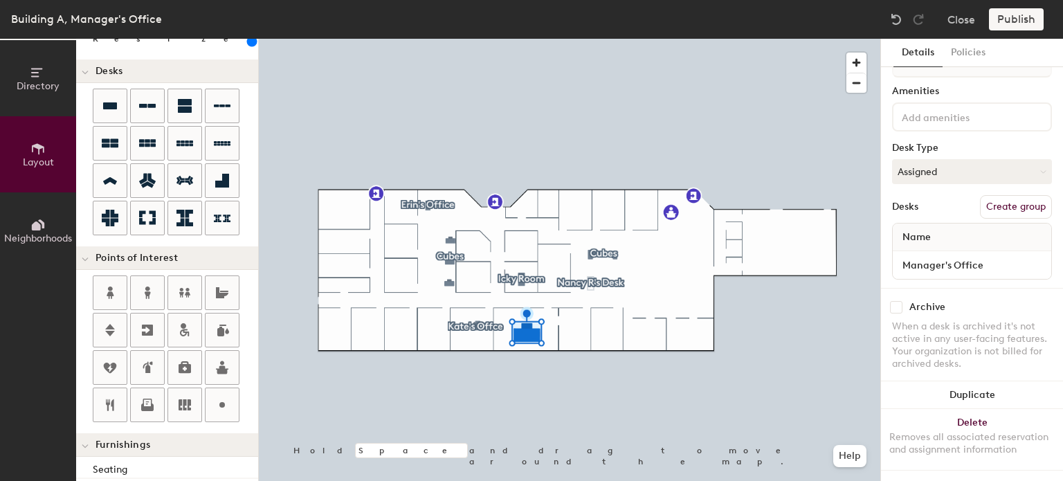
scroll to position [0, 0]
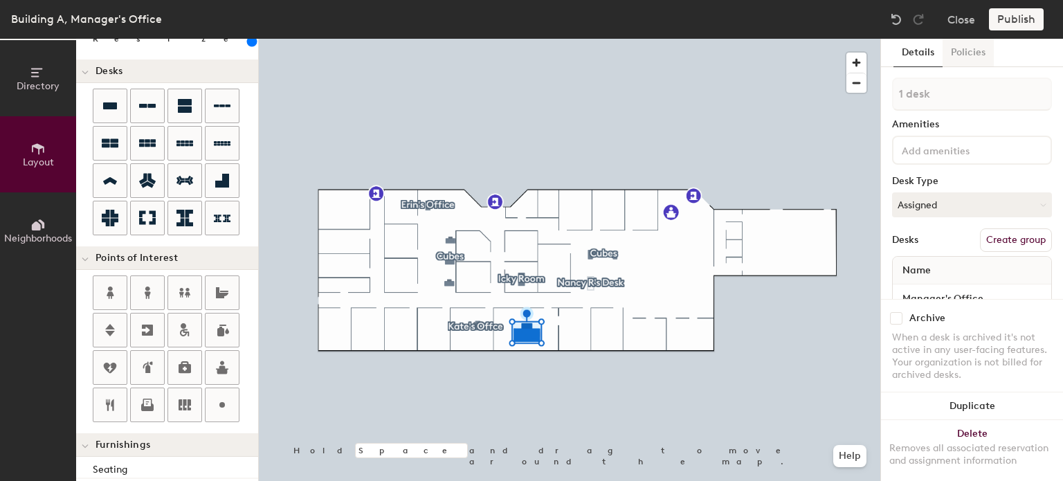
click at [975, 51] on button "Policies" at bounding box center [968, 53] width 51 height 28
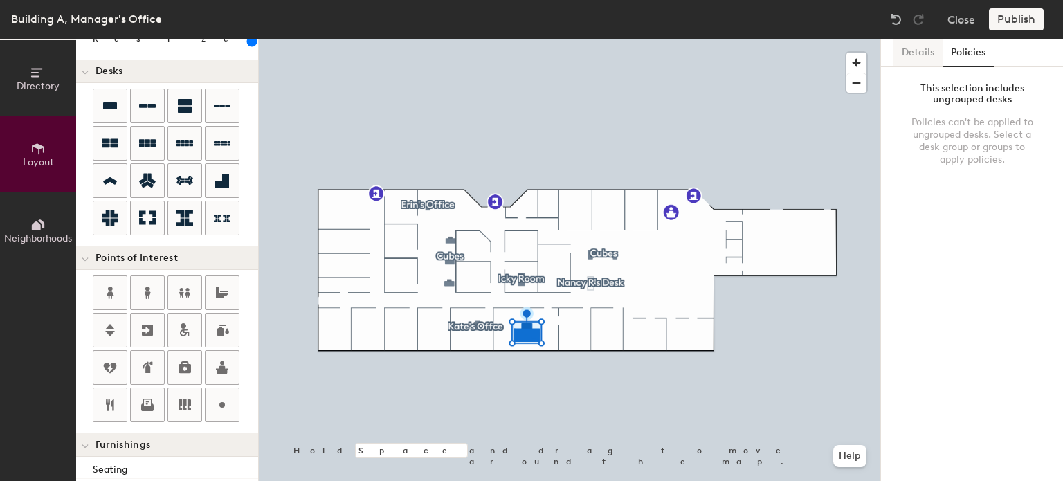
click at [917, 55] on button "Details" at bounding box center [918, 53] width 49 height 28
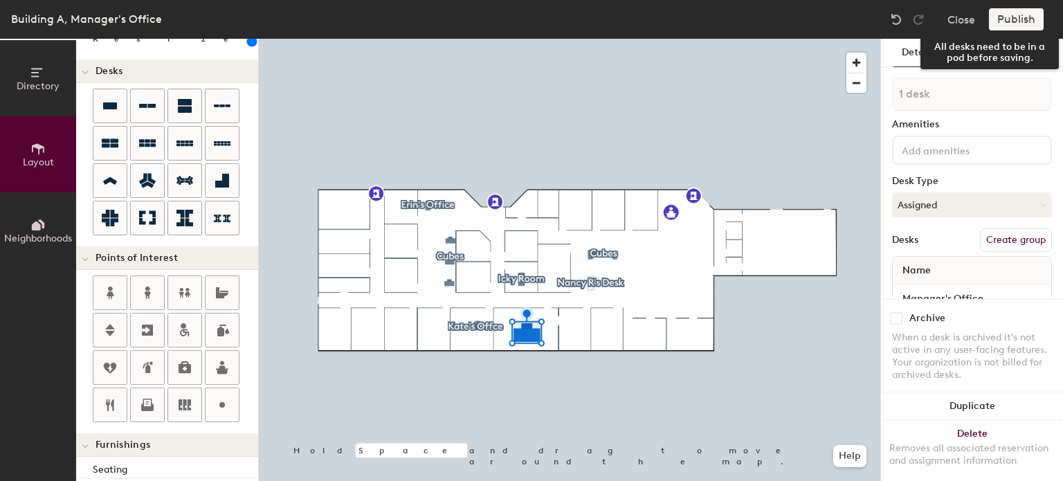
click at [1016, 15] on div "Publish" at bounding box center [1020, 19] width 63 height 22
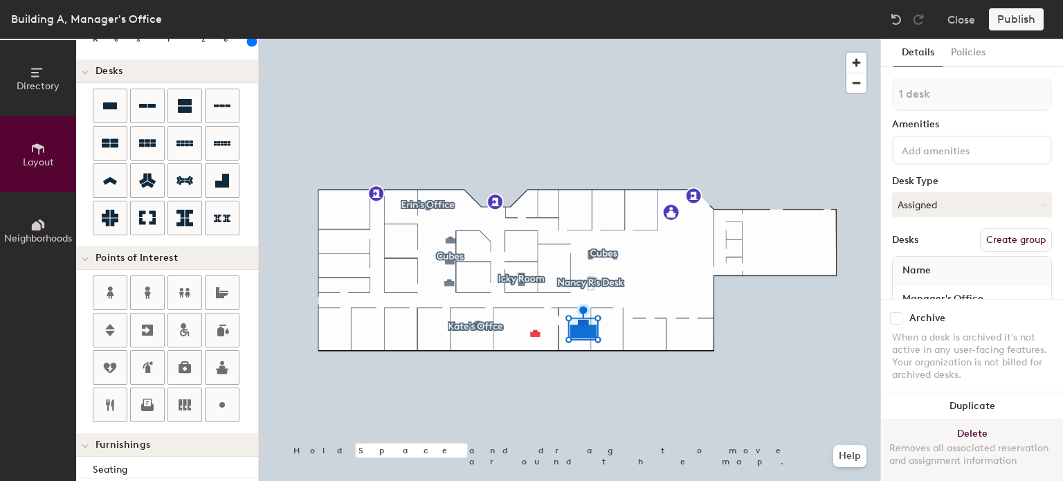
click at [965, 422] on button "Delete Removes all associated reservation and assignment information" at bounding box center [972, 450] width 182 height 61
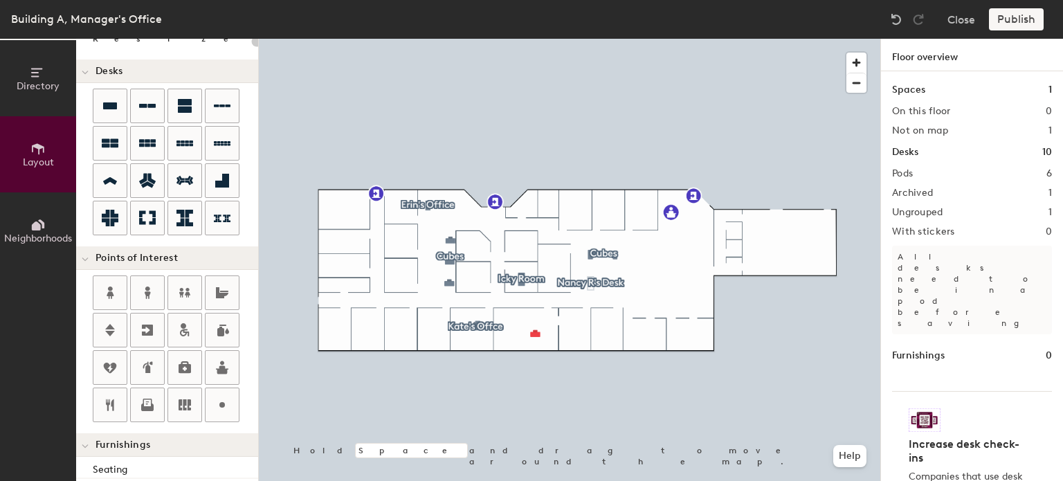
type input "100"
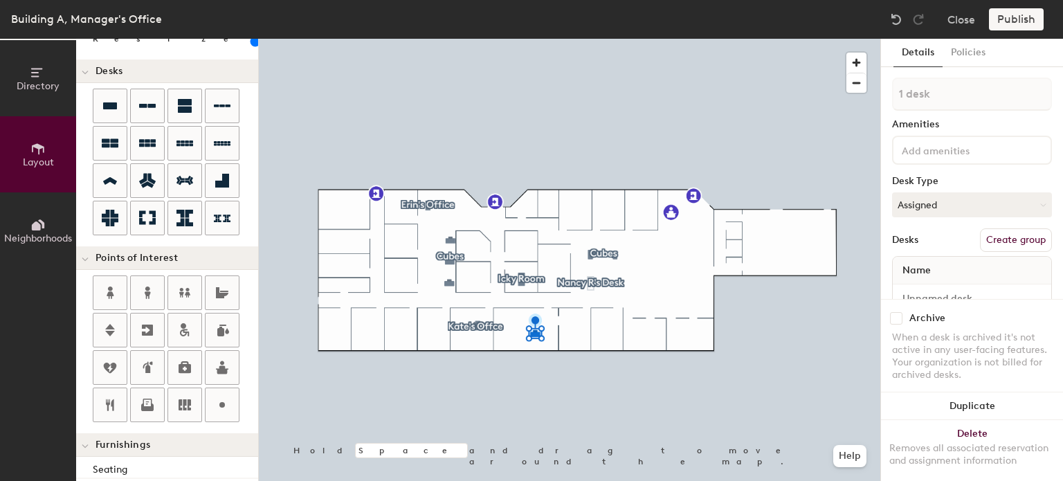
scroll to position [44, 0]
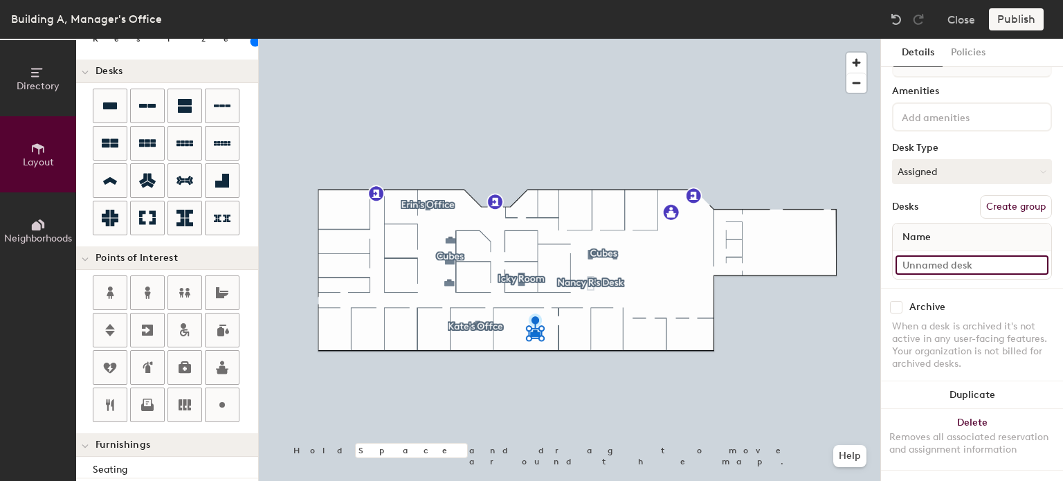
click at [961, 255] on input at bounding box center [972, 264] width 153 height 19
type input "Manager's Office"
click at [1009, 17] on div "Publish" at bounding box center [1020, 19] width 63 height 22
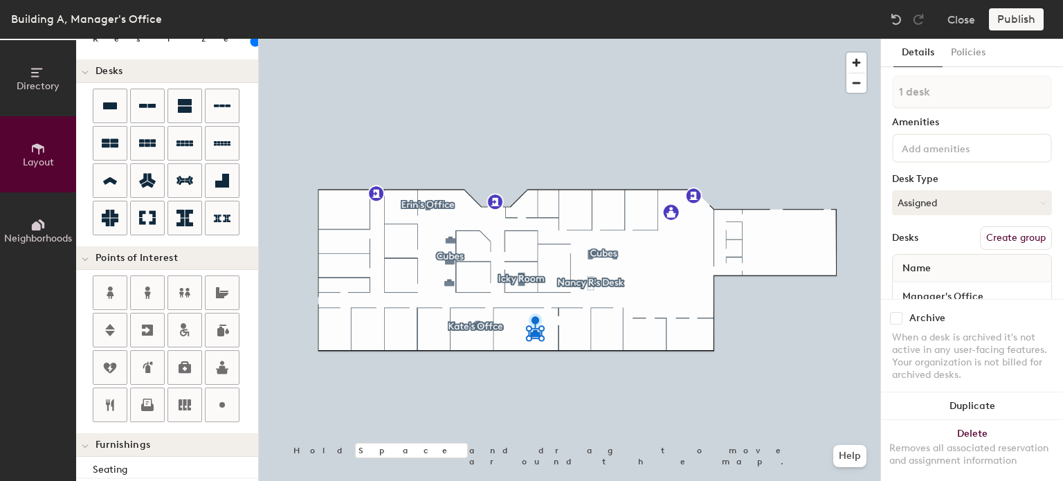
scroll to position [0, 0]
click at [1020, 13] on div "Publish" at bounding box center [1020, 19] width 63 height 22
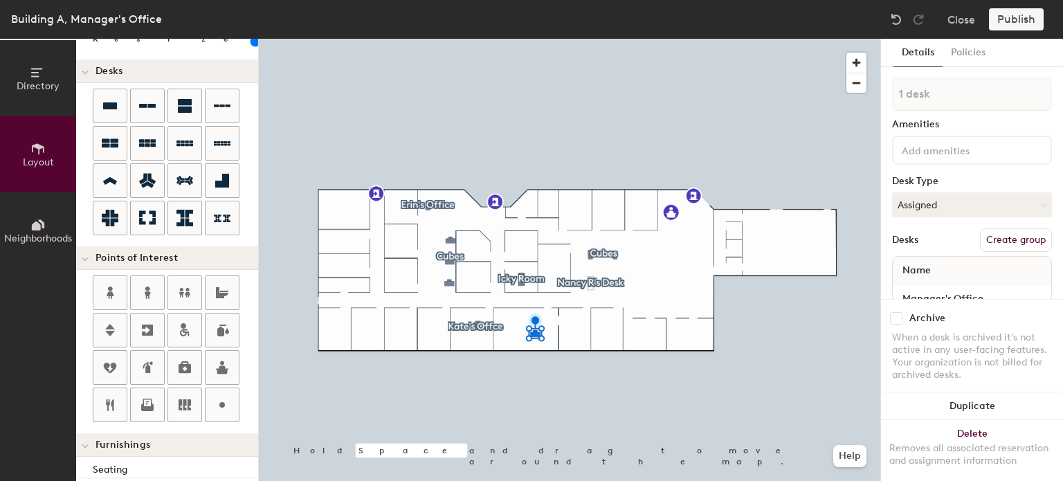
click at [1020, 13] on div "Publish" at bounding box center [1020, 19] width 63 height 22
click at [1007, 17] on div "Publish" at bounding box center [1020, 19] width 63 height 22
type input "420"
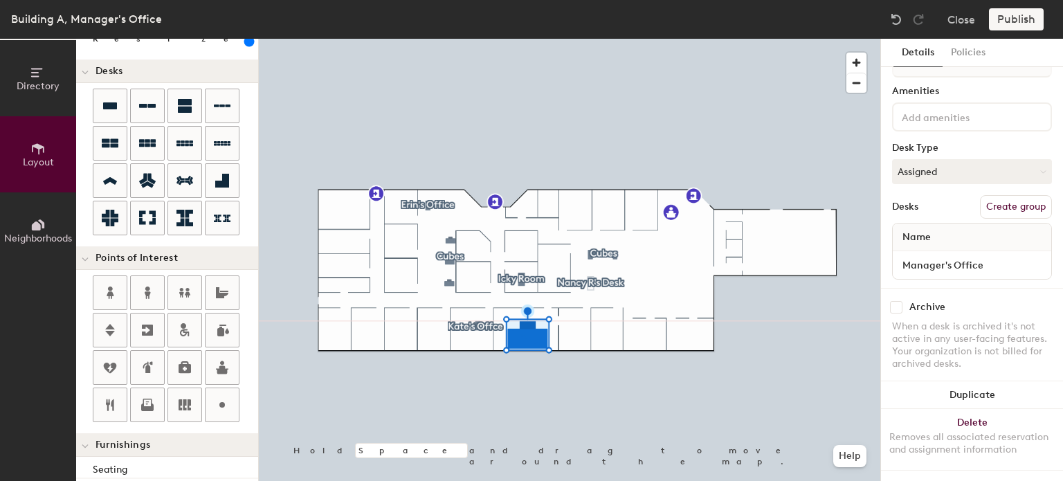
click at [1027, 19] on div "Publish" at bounding box center [1020, 19] width 63 height 22
click at [22, 96] on button "Directory" at bounding box center [38, 78] width 76 height 76
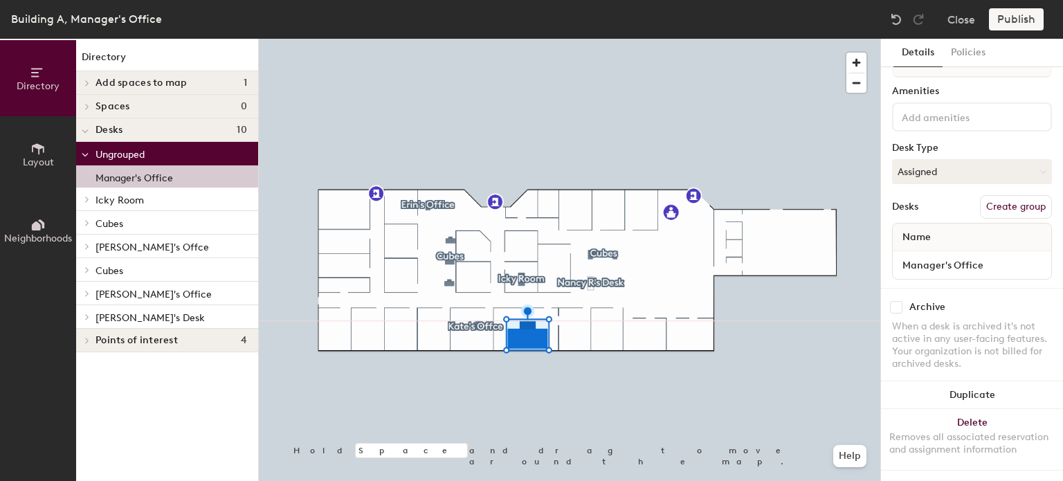
click at [114, 178] on p "Manager's Office" at bounding box center [135, 176] width 78 height 16
click at [139, 122] on div "Desks 10" at bounding box center [167, 130] width 182 height 24
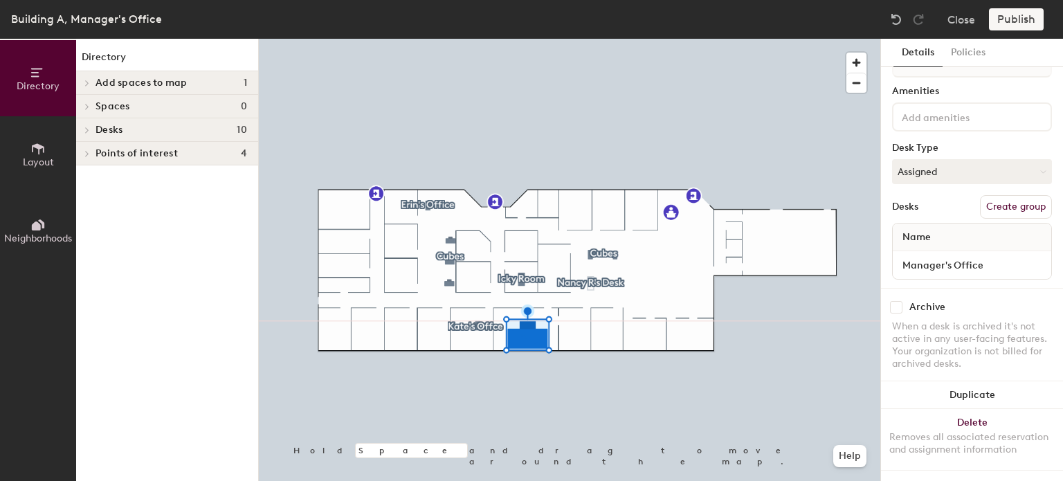
click at [96, 127] on span "Desks" at bounding box center [109, 130] width 27 height 11
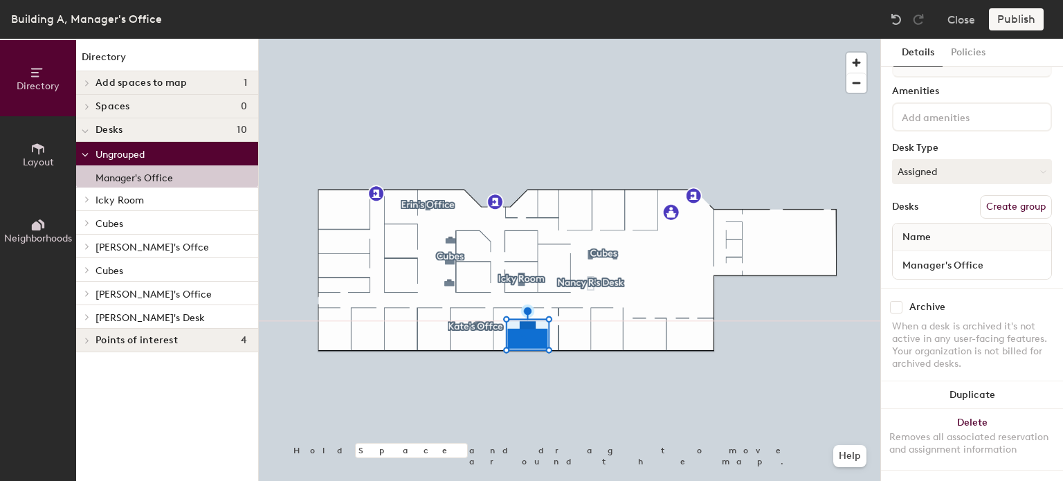
click at [129, 71] on div "Add spaces to map 1" at bounding box center [167, 83] width 182 height 24
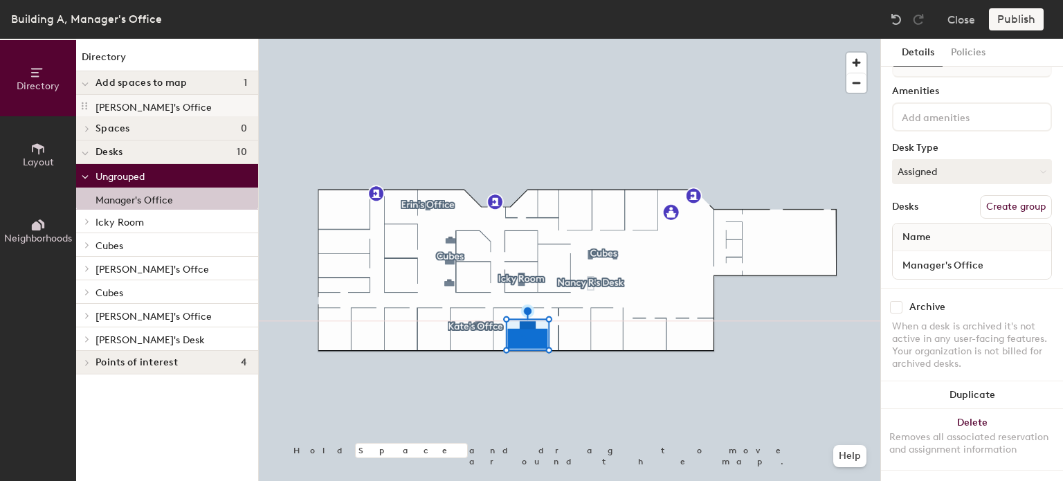
click at [144, 105] on p "[PERSON_NAME]'s Office" at bounding box center [154, 106] width 116 height 16
click at [52, 219] on button "Neighborhoods" at bounding box center [38, 230] width 76 height 76
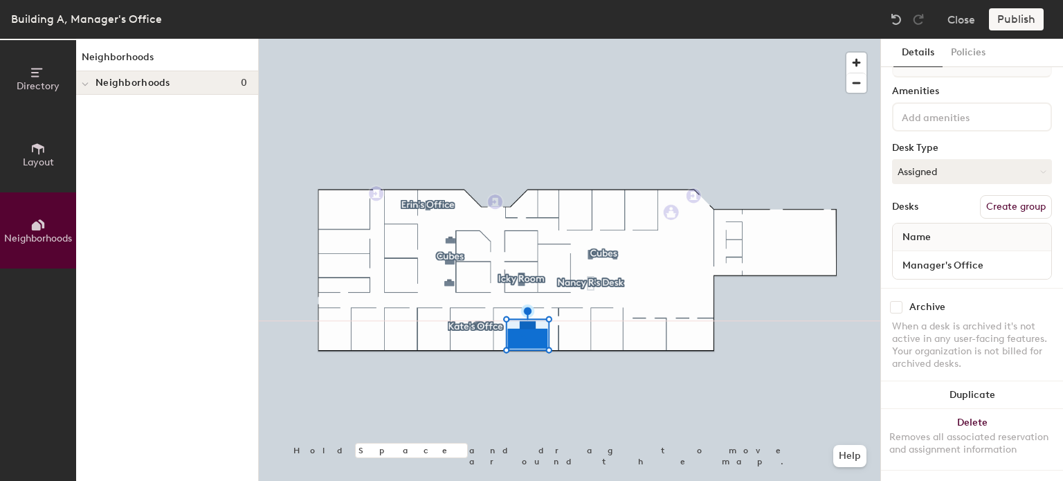
click at [46, 153] on button "Layout" at bounding box center [38, 154] width 76 height 76
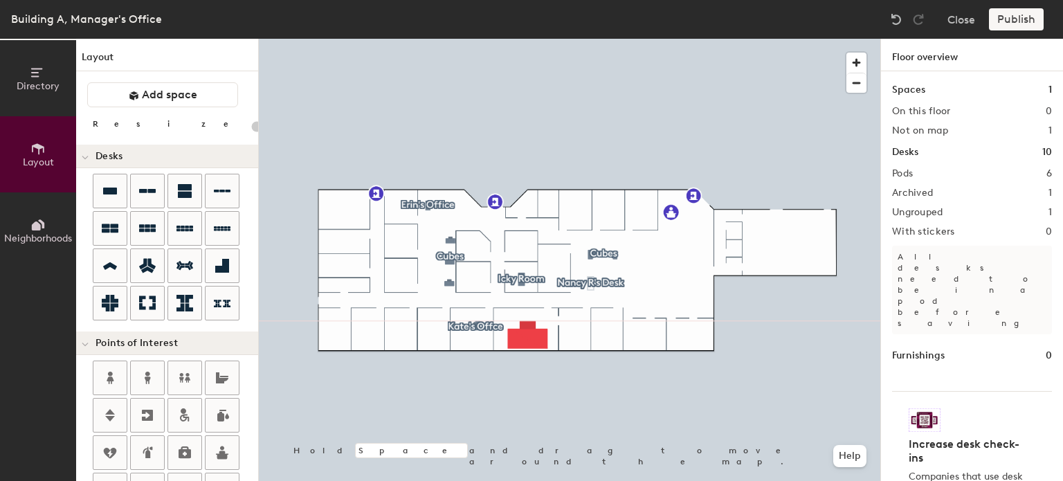
click at [1008, 19] on div "Publish" at bounding box center [1020, 19] width 63 height 22
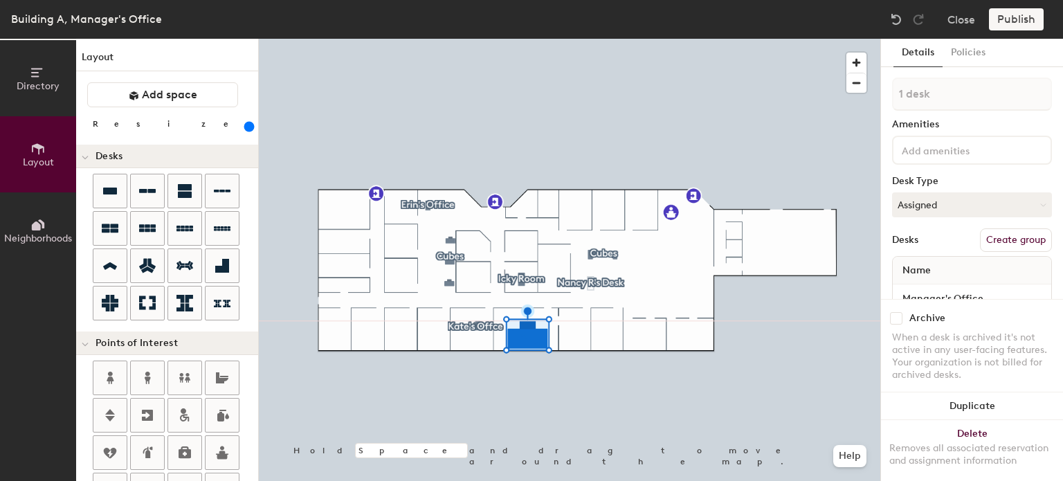
scroll to position [44, 0]
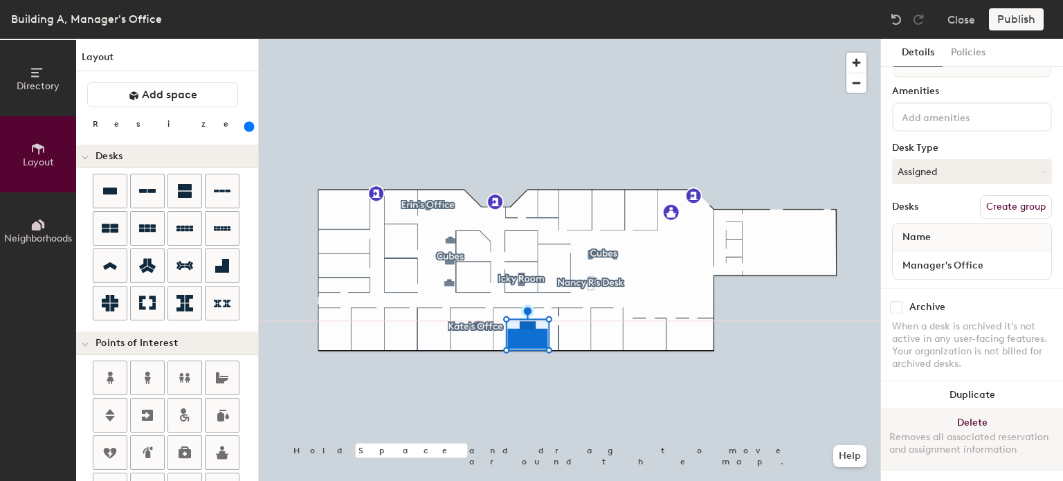
click at [980, 411] on button "Delete Removes all associated reservation and assignment information" at bounding box center [972, 439] width 182 height 61
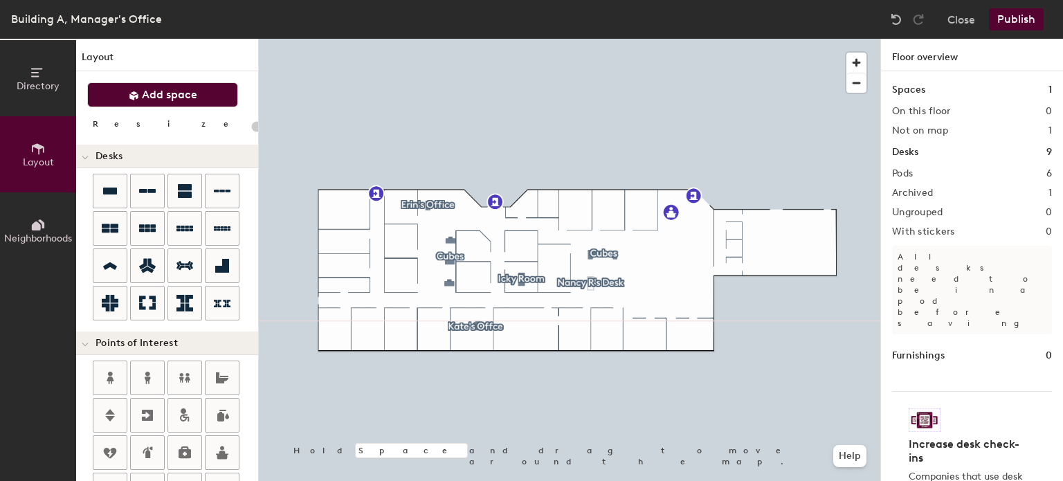
click at [182, 91] on span "Add space" at bounding box center [169, 95] width 55 height 14
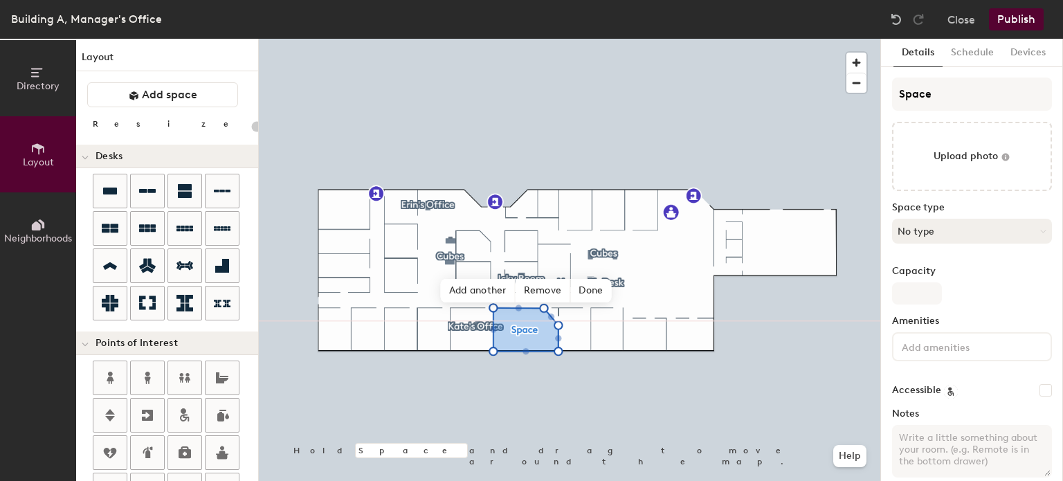
click at [945, 234] on button "No type" at bounding box center [972, 231] width 160 height 25
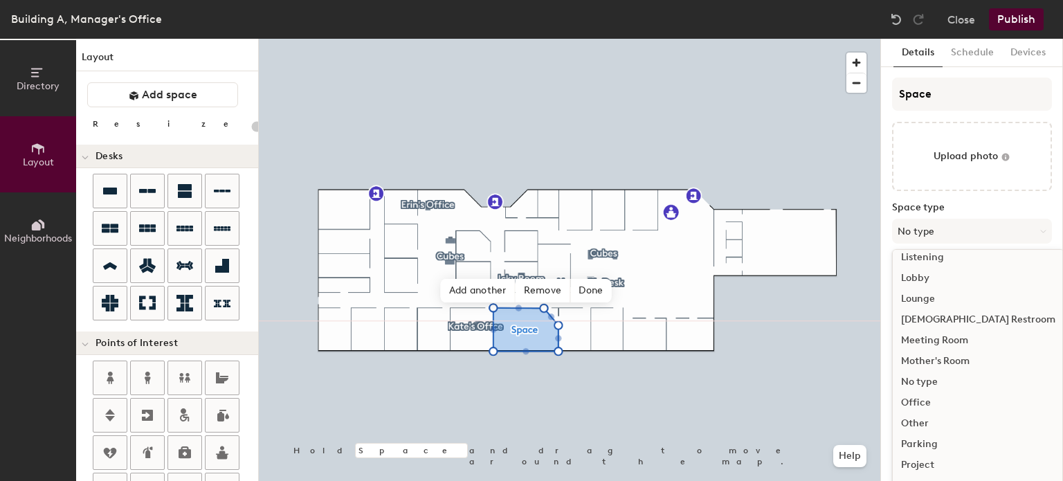
scroll to position [310, 0]
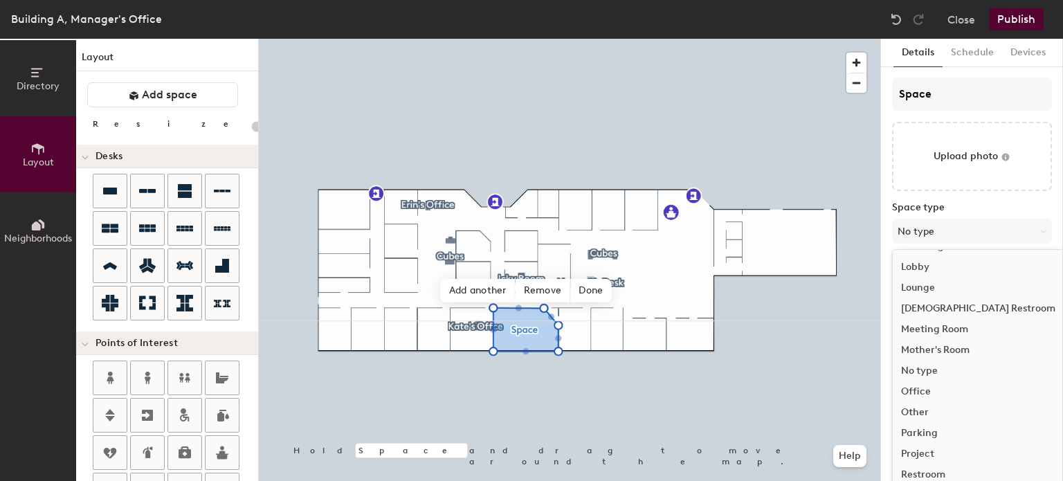
click at [960, 349] on div "Mother's Room" at bounding box center [978, 350] width 171 height 21
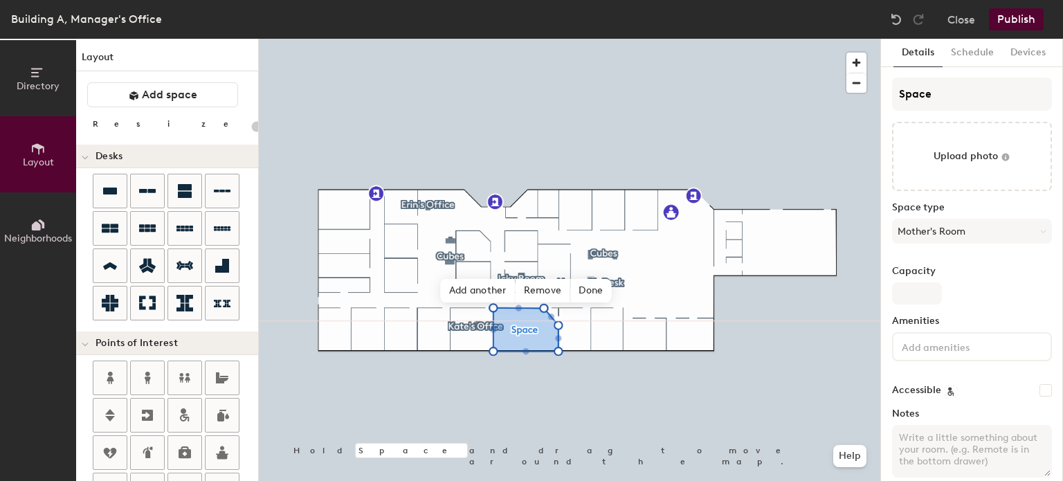
type input "20"
click at [930, 296] on input "Capacity" at bounding box center [917, 293] width 50 height 22
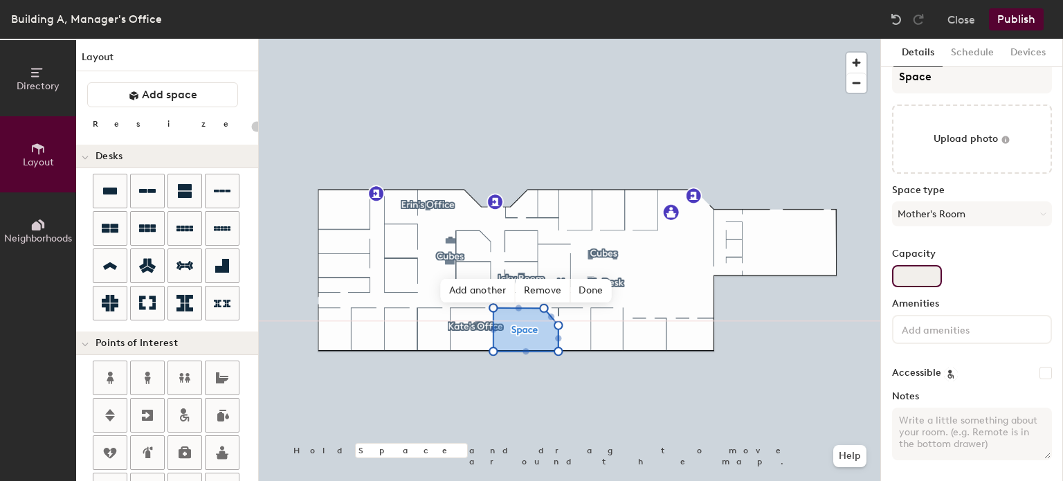
scroll to position [0, 0]
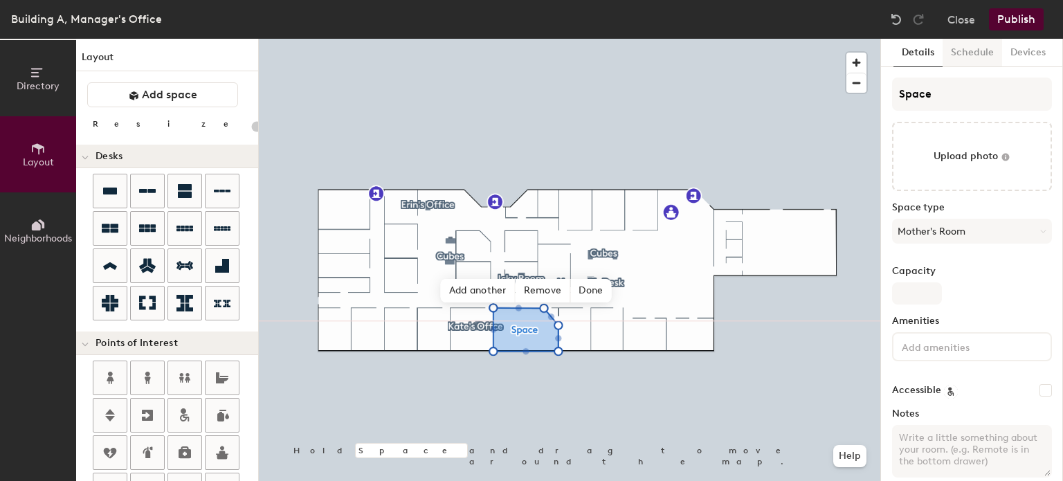
click at [979, 53] on button "Schedule" at bounding box center [973, 53] width 60 height 28
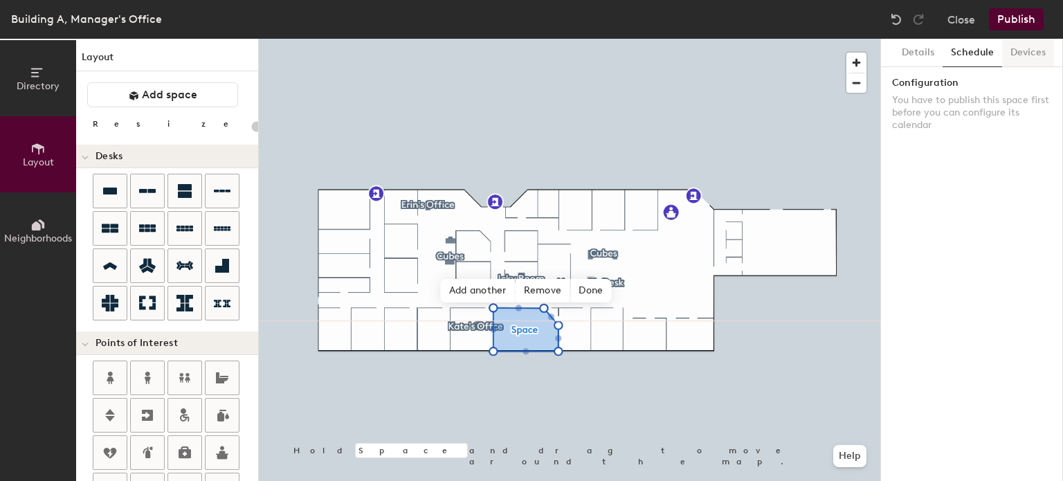
click at [1034, 51] on button "Devices" at bounding box center [1028, 53] width 52 height 28
click at [929, 56] on button "Details" at bounding box center [918, 53] width 49 height 28
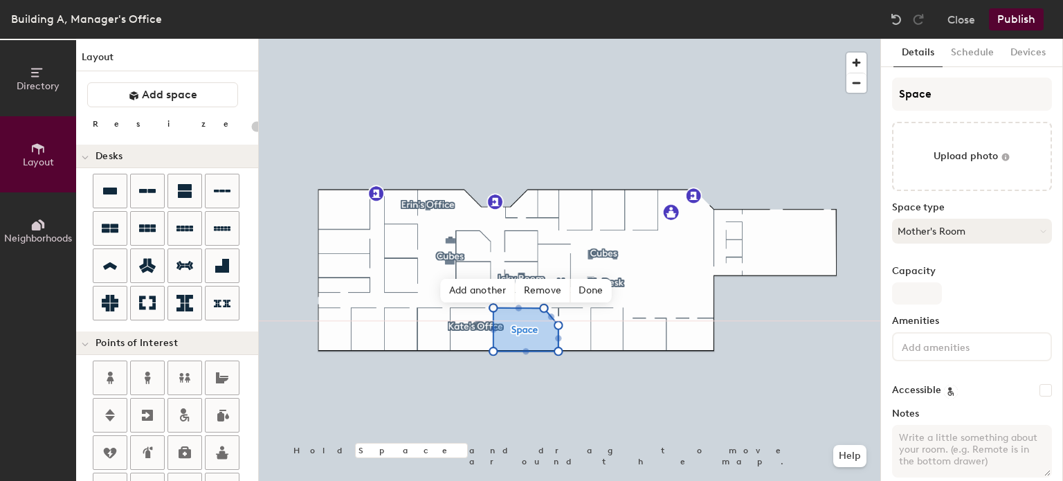
click at [984, 233] on button "Mother's Room" at bounding box center [972, 231] width 160 height 25
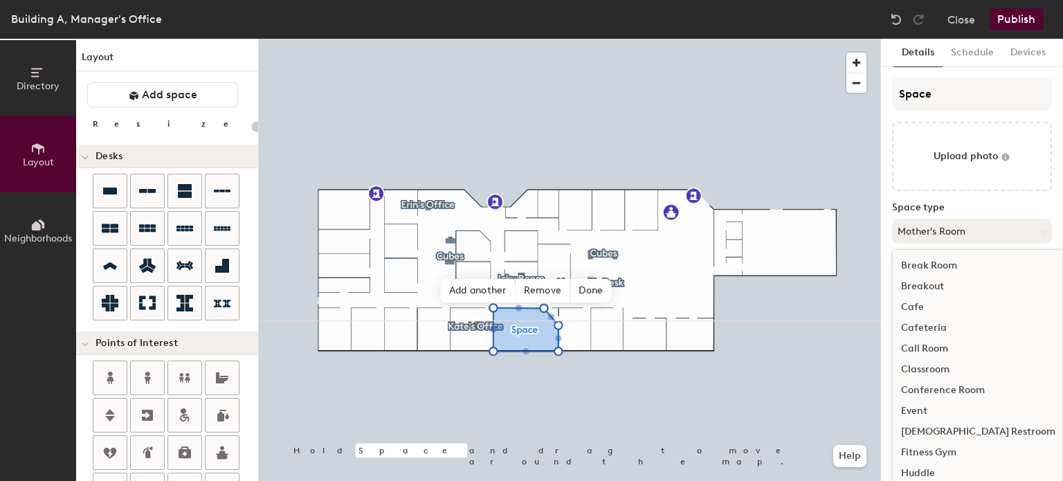
click at [984, 233] on button "Mother's Room" at bounding box center [972, 231] width 160 height 25
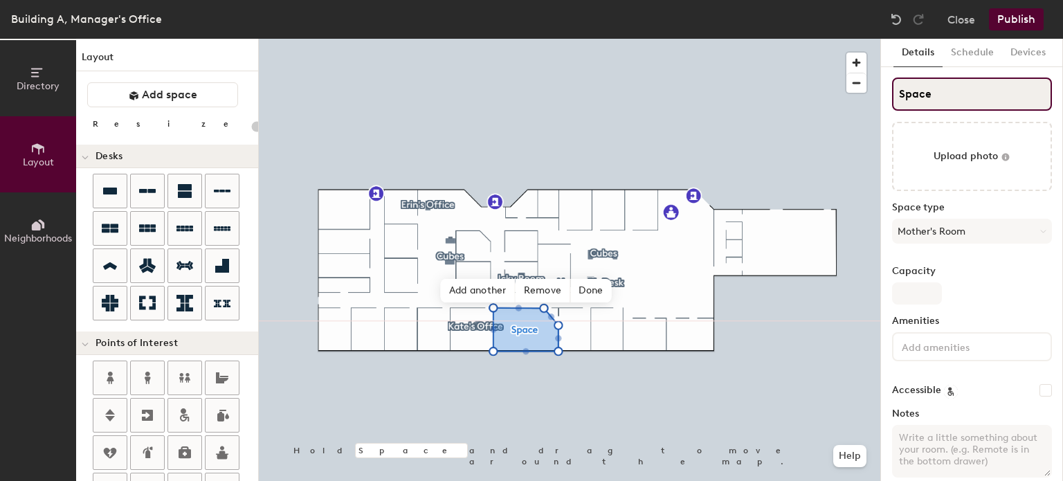
click at [834, 93] on div "Directory Layout Neighborhoods Layout Add space Resize Desks Points of Interest…" at bounding box center [531, 260] width 1063 height 442
type input "Man"
type input "20"
type input "Manag"
type input "20"
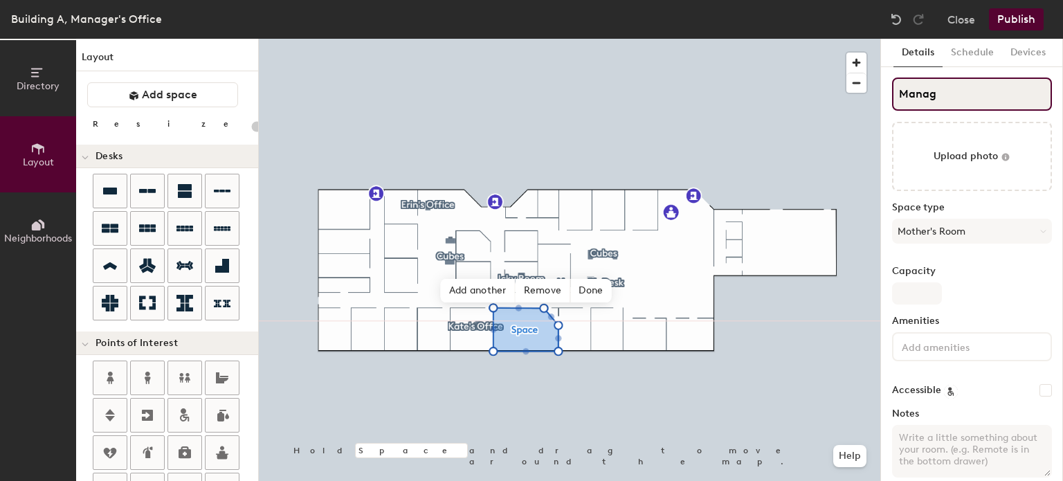
type input "Manage"
type input "20"
type input "Manager"
type input "20"
type input "Manager's"
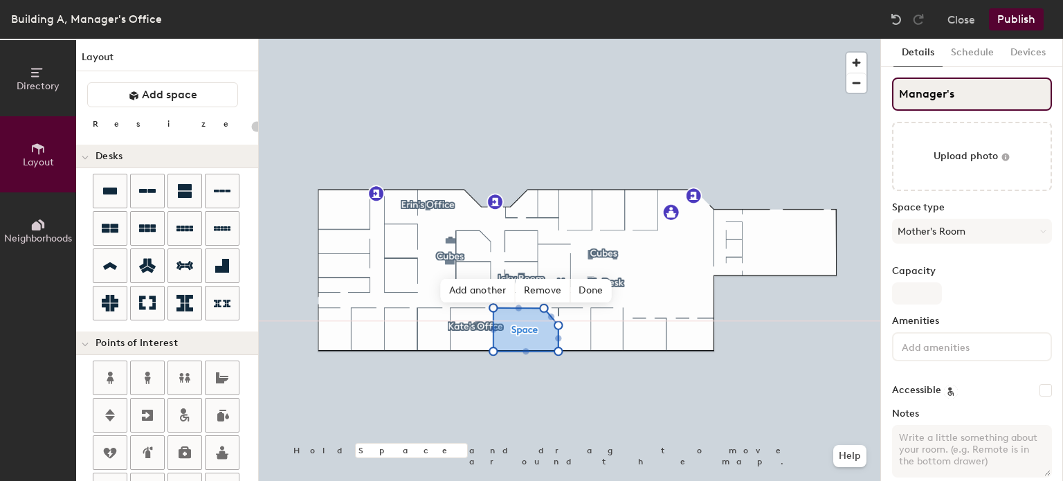
type input "20"
type input "Manager's"
type input "20"
type input "Manager's Off"
type input "20"
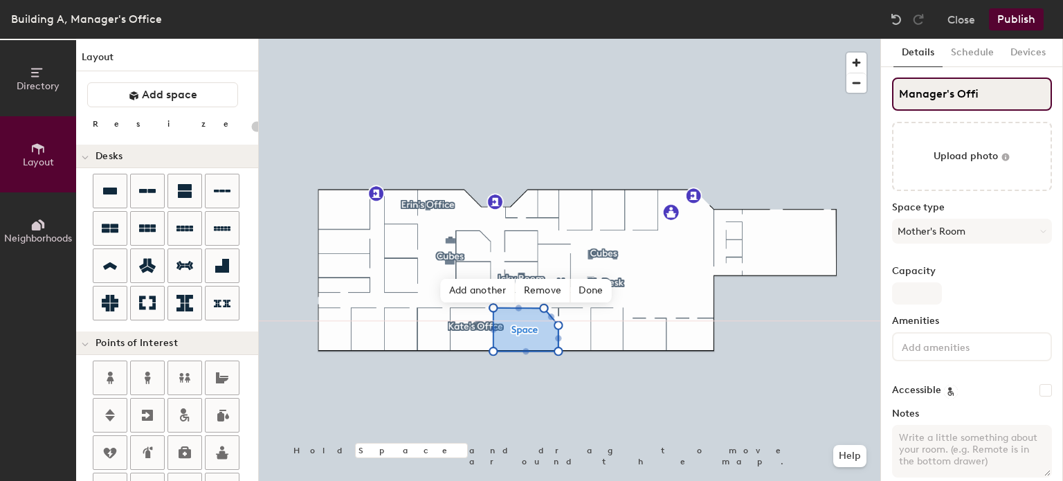
type input "Manager's Offic"
type input "20"
type input "Manager's Office"
type input "20"
type input "Manager's Office"
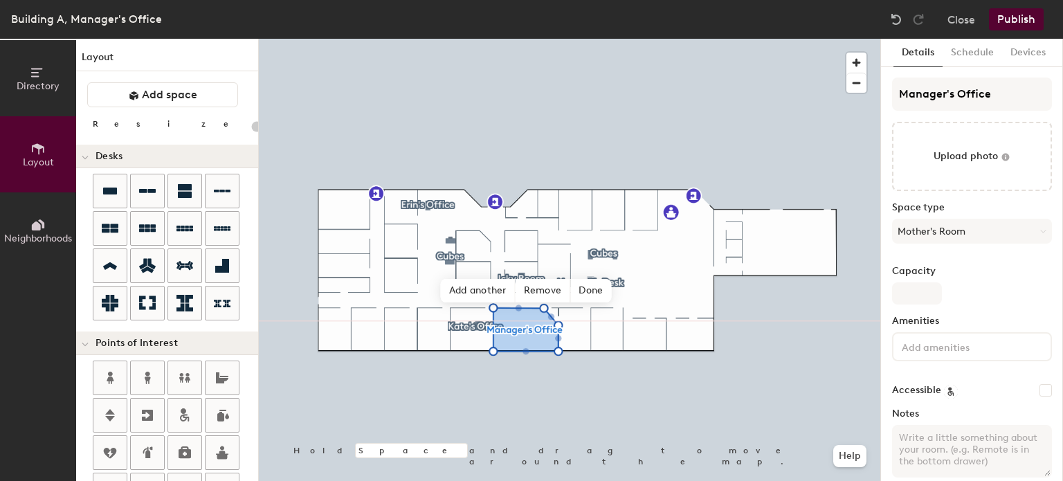
click at [1018, 26] on button "Publish" at bounding box center [1016, 19] width 55 height 22
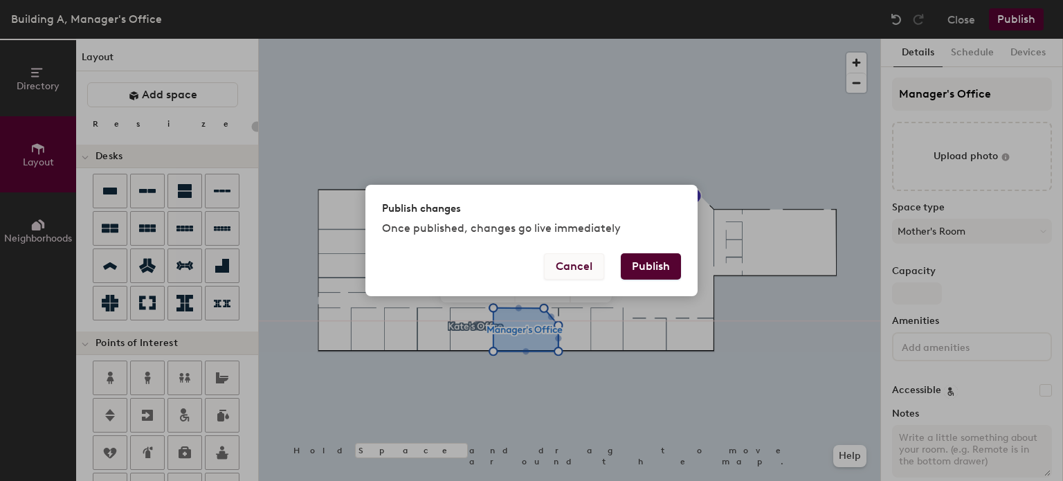
click at [570, 276] on button "Cancel" at bounding box center [574, 266] width 60 height 26
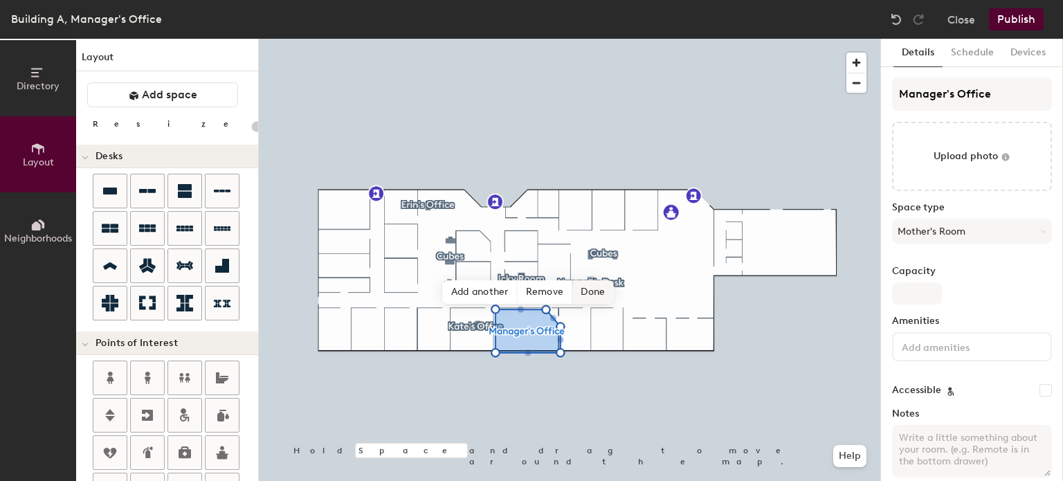
click at [587, 296] on span "Done" at bounding box center [593, 292] width 41 height 24
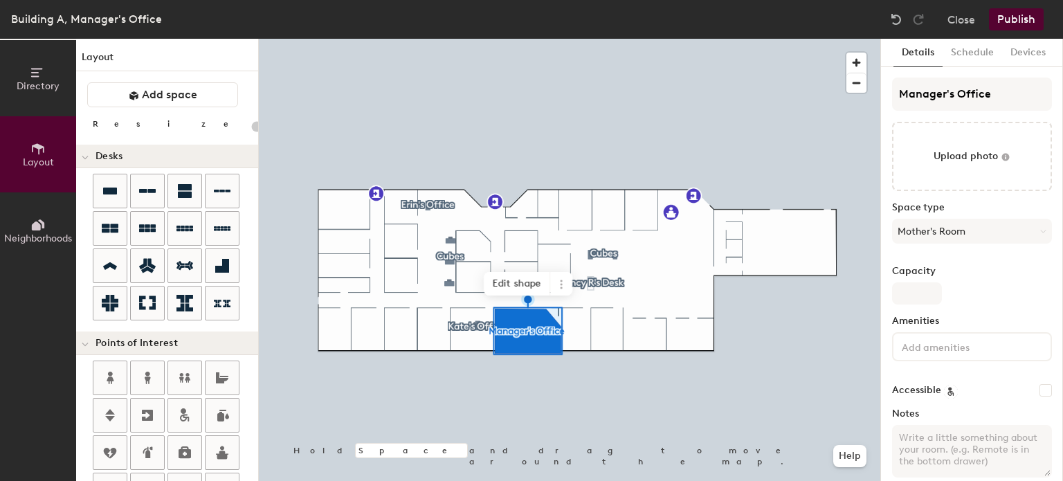
click at [1025, 15] on button "Publish" at bounding box center [1016, 19] width 55 height 22
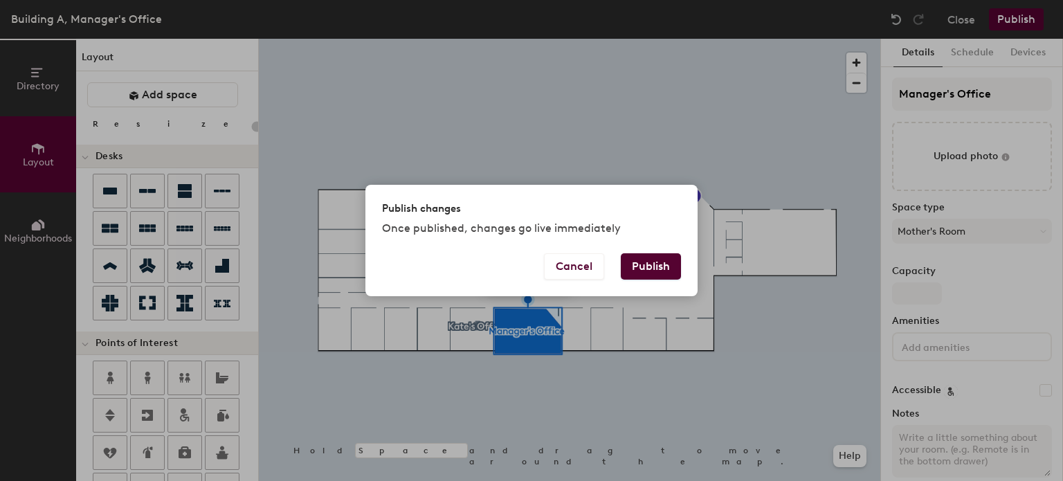
click at [632, 269] on button "Publish" at bounding box center [651, 266] width 60 height 26
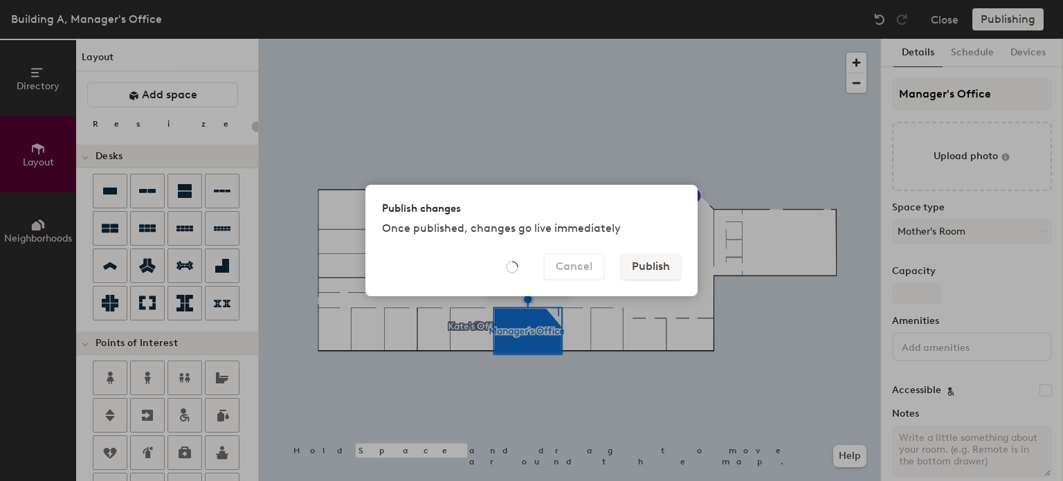
type input "20"
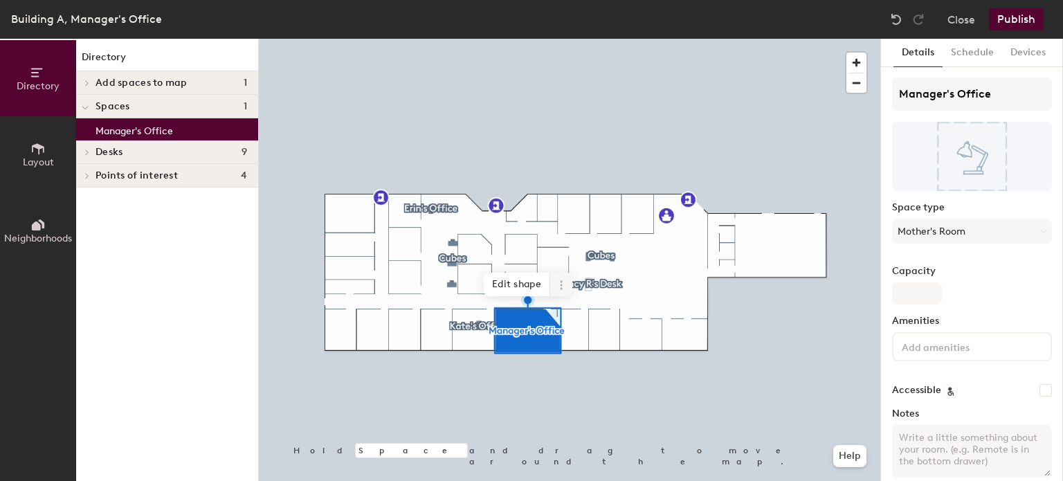
click at [558, 287] on icon at bounding box center [561, 285] width 11 height 11
click at [570, 357] on span "Delete" at bounding box center [611, 364] width 123 height 24
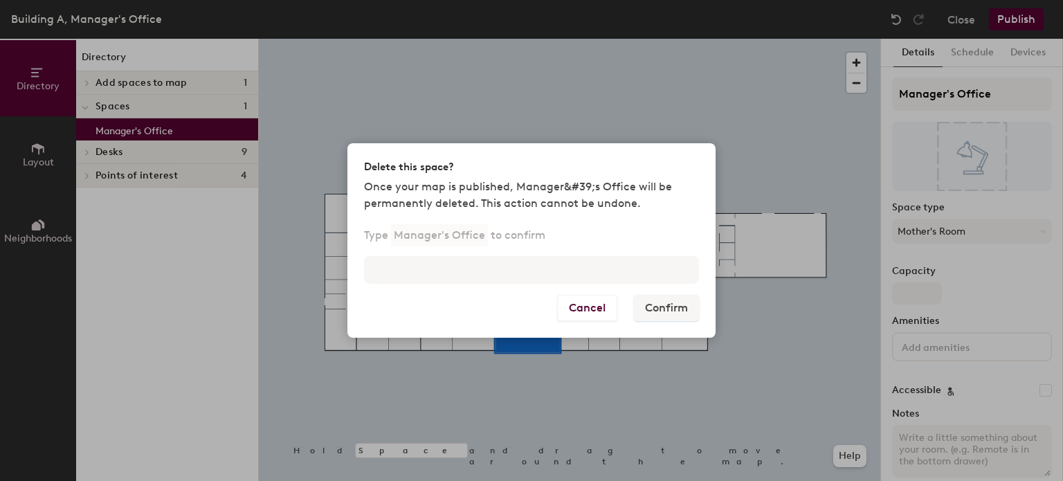
click at [593, 287] on div "Type Manager's Office to confirm" at bounding box center [532, 261] width 368 height 66
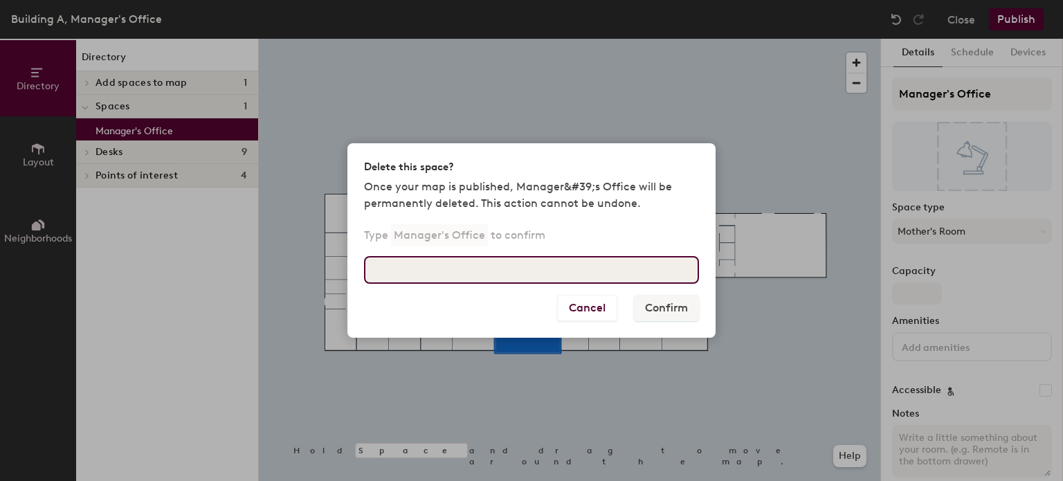
click at [593, 282] on input at bounding box center [531, 270] width 335 height 28
type input "Manager's Office"
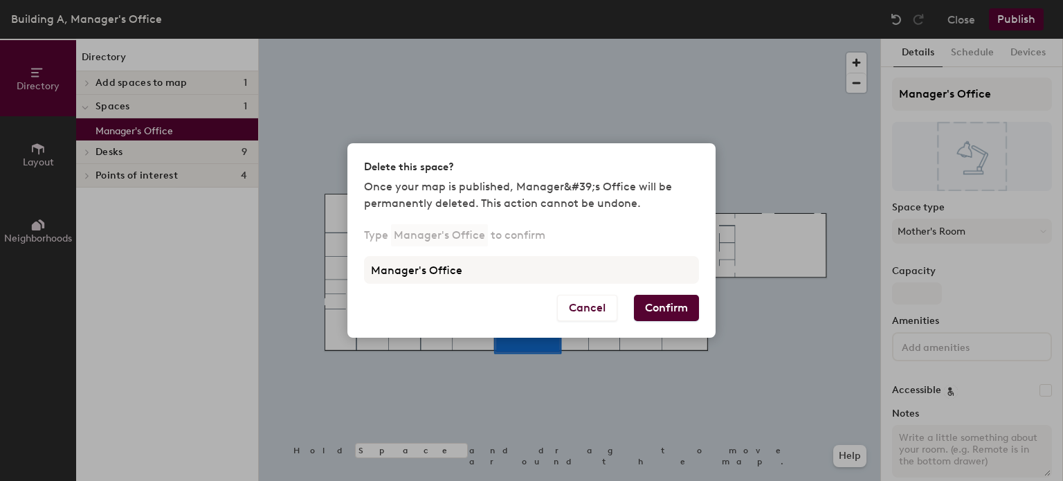
click at [672, 312] on button "Confirm" at bounding box center [666, 308] width 65 height 26
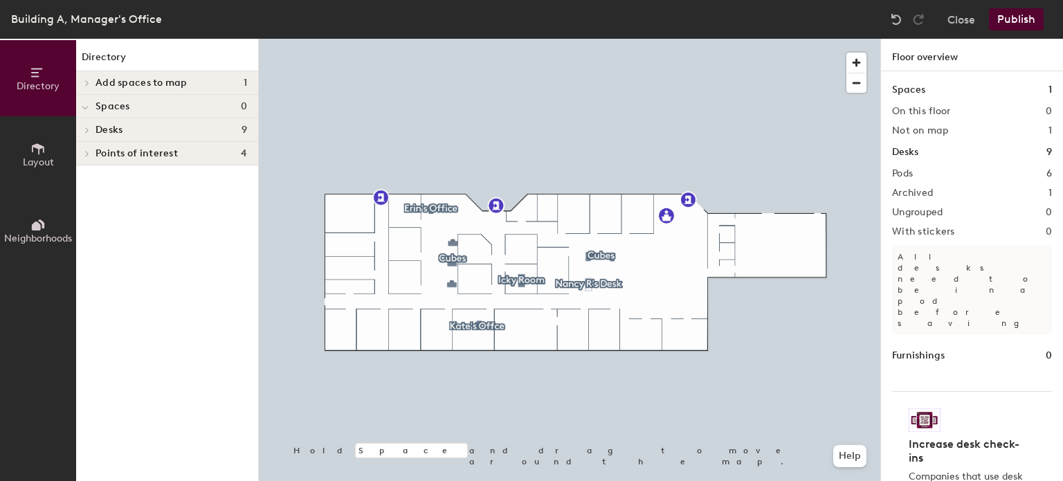
click at [180, 84] on span "Add spaces to map" at bounding box center [142, 83] width 92 height 11
click at [152, 103] on p "[PERSON_NAME]'s Office" at bounding box center [154, 106] width 116 height 16
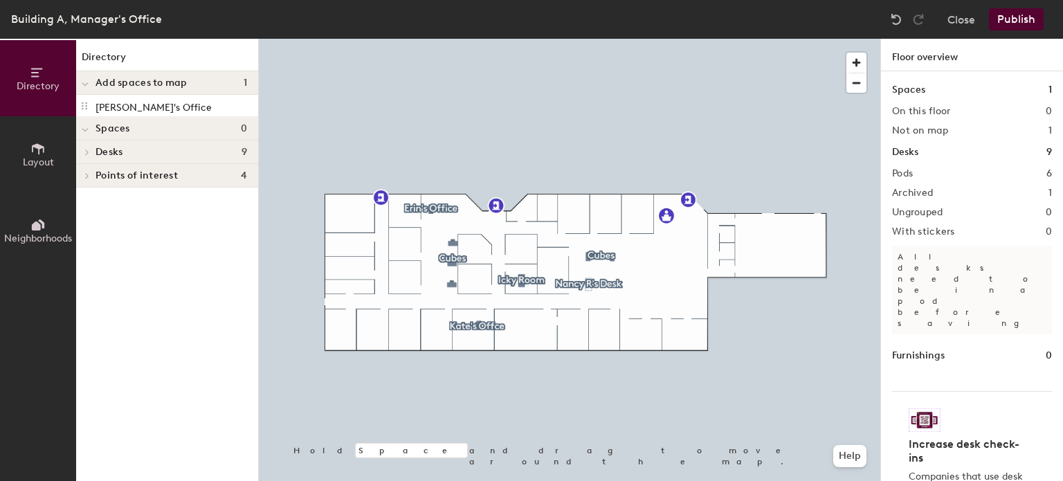
click at [37, 141] on icon at bounding box center [37, 148] width 15 height 15
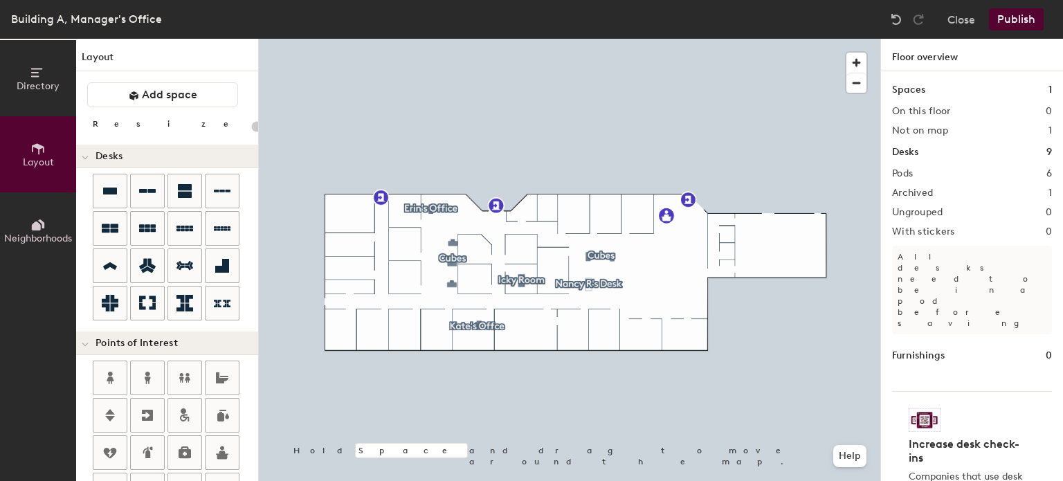
click at [84, 155] on icon at bounding box center [85, 158] width 7 height 6
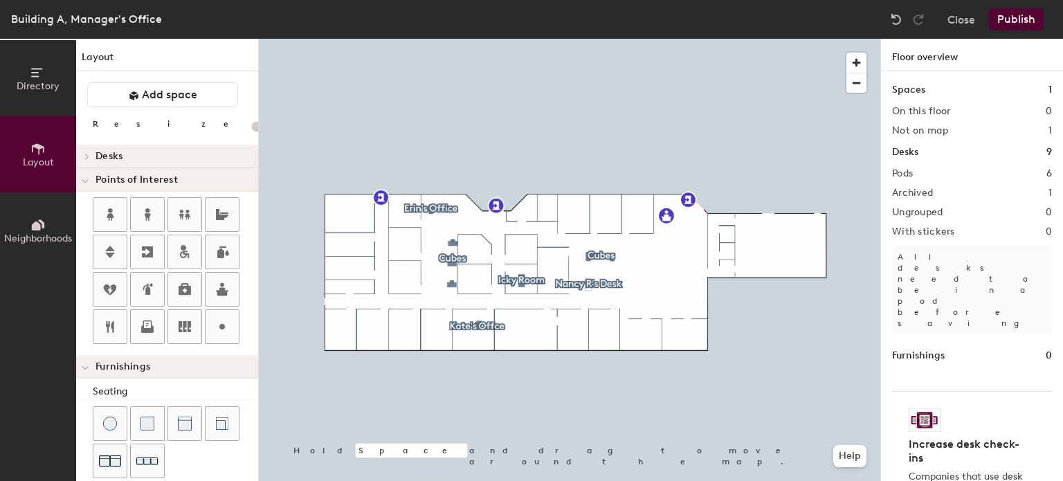
click at [84, 155] on span at bounding box center [86, 156] width 12 height 7
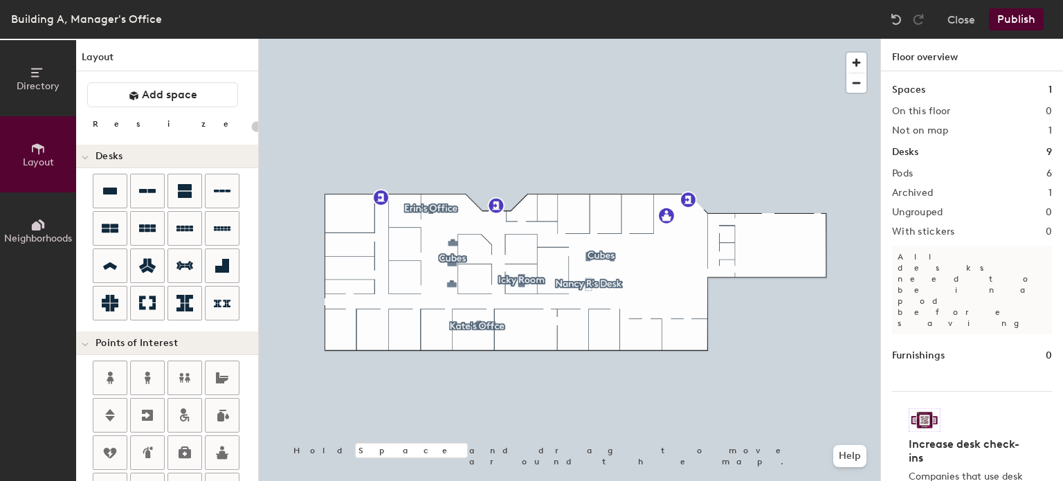
click at [526, 331] on div "Directory Layout Neighborhoods Layout Add space Resize Desks Points of Interest…" at bounding box center [531, 260] width 1063 height 442
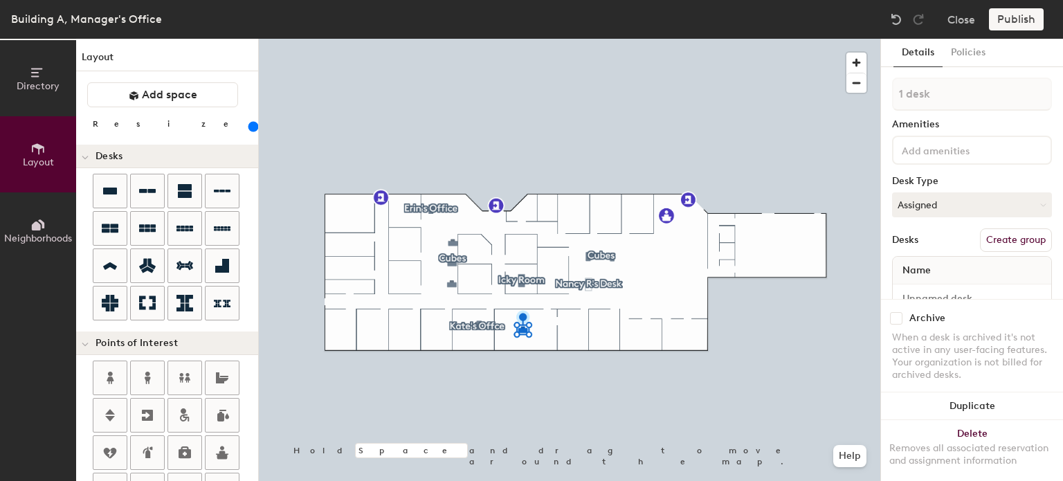
drag, startPoint x: 141, startPoint y: 129, endPoint x: 161, endPoint y: 129, distance: 20.1
type input "200"
click at [251, 129] on input "range" at bounding box center [251, 126] width 0 height 11
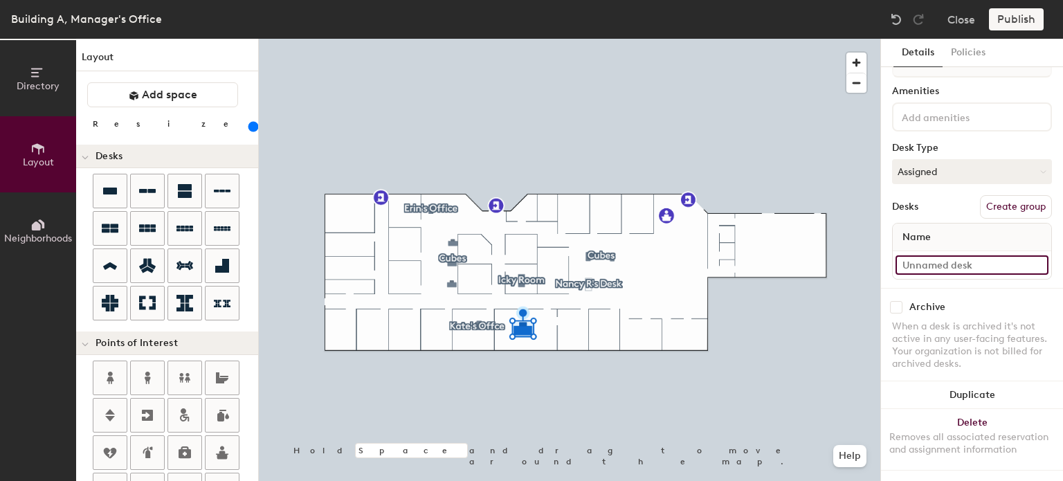
click at [964, 260] on input at bounding box center [972, 264] width 153 height 19
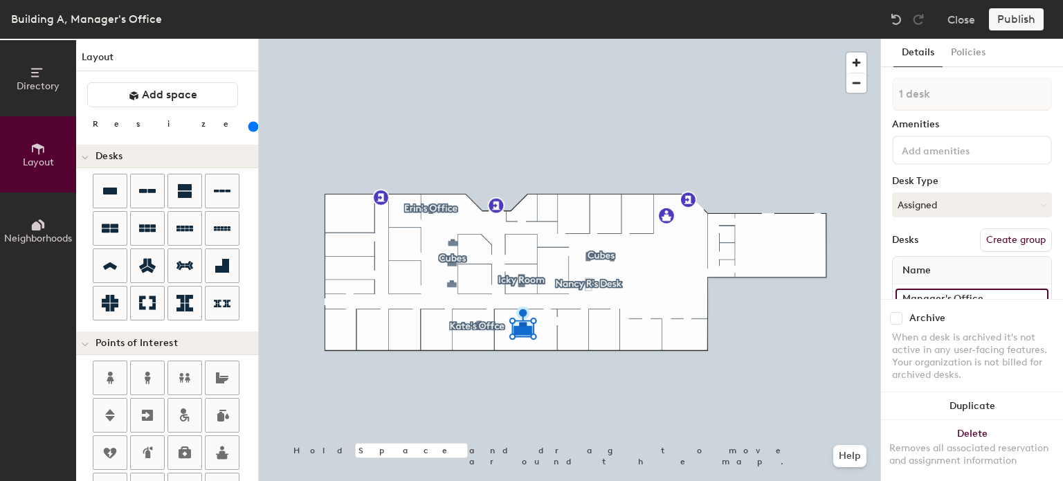
type input "Manager's Office"
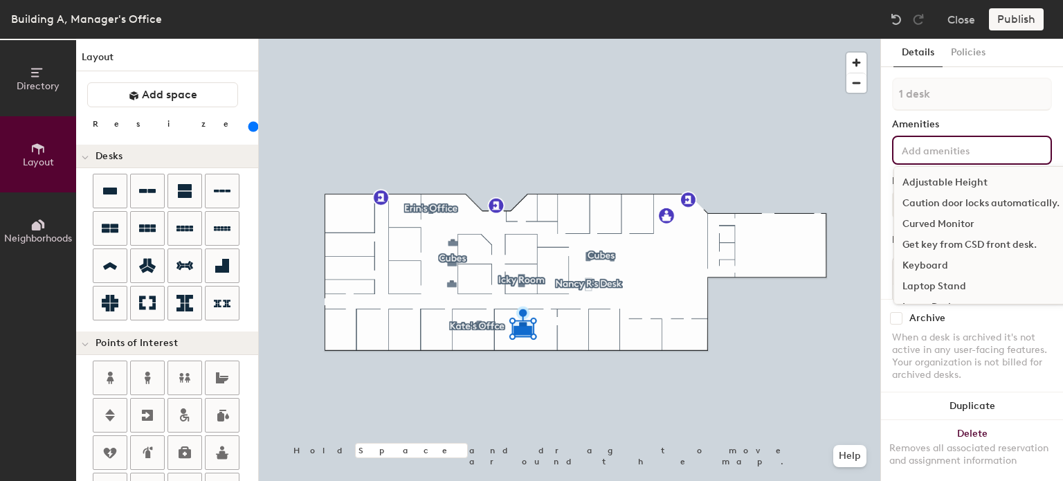
click at [969, 159] on div "Adjustable Height Caution door locks automatically. Curved Monitor Get key from…" at bounding box center [972, 150] width 160 height 29
click at [942, 260] on div "Keyboard" at bounding box center [981, 265] width 174 height 21
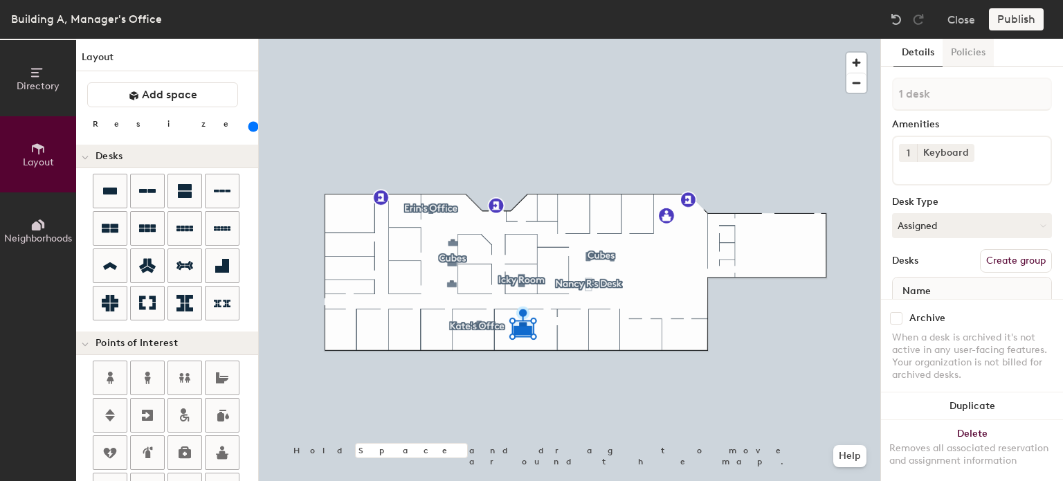
click at [964, 55] on button "Policies" at bounding box center [968, 53] width 51 height 28
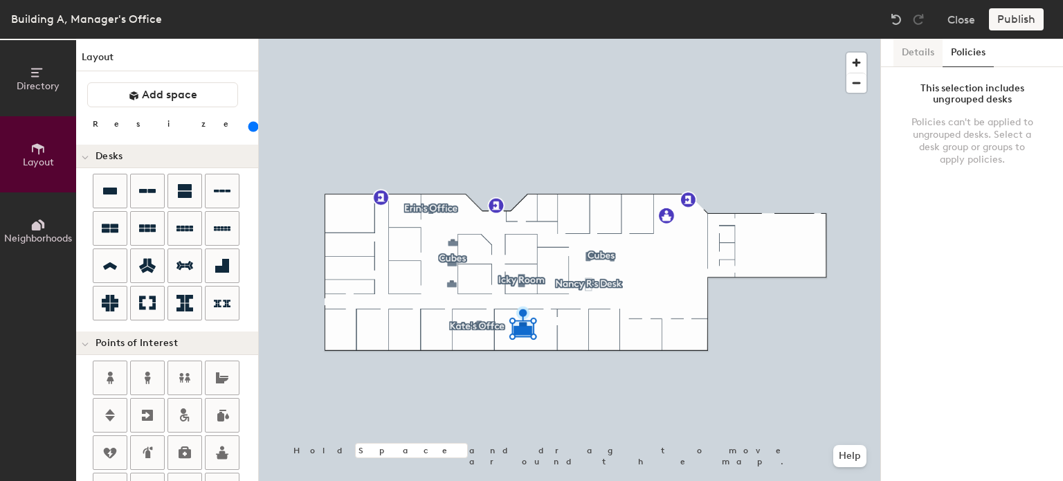
click at [927, 46] on button "Details" at bounding box center [918, 53] width 49 height 28
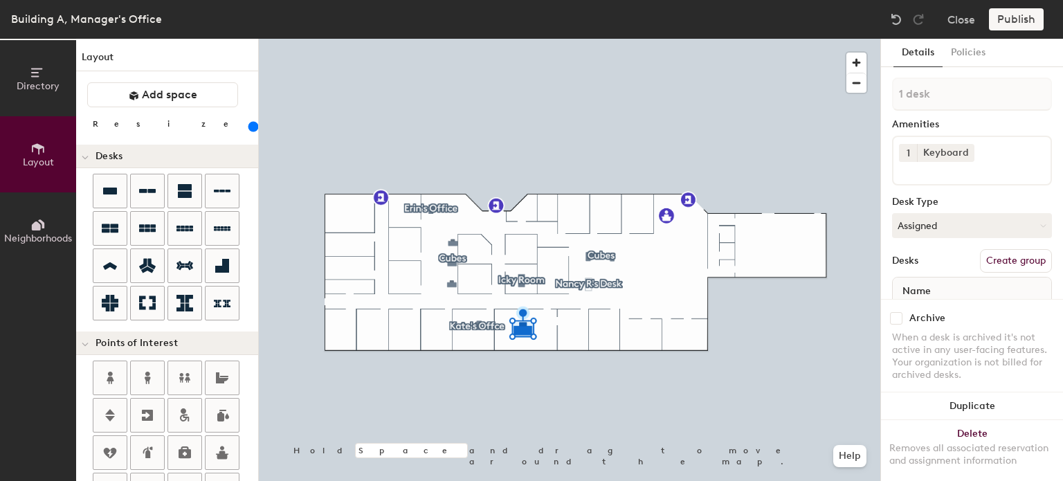
click at [927, 124] on div "Amenities" at bounding box center [972, 124] width 160 height 11
click at [1011, 11] on div "Publish" at bounding box center [1020, 19] width 63 height 22
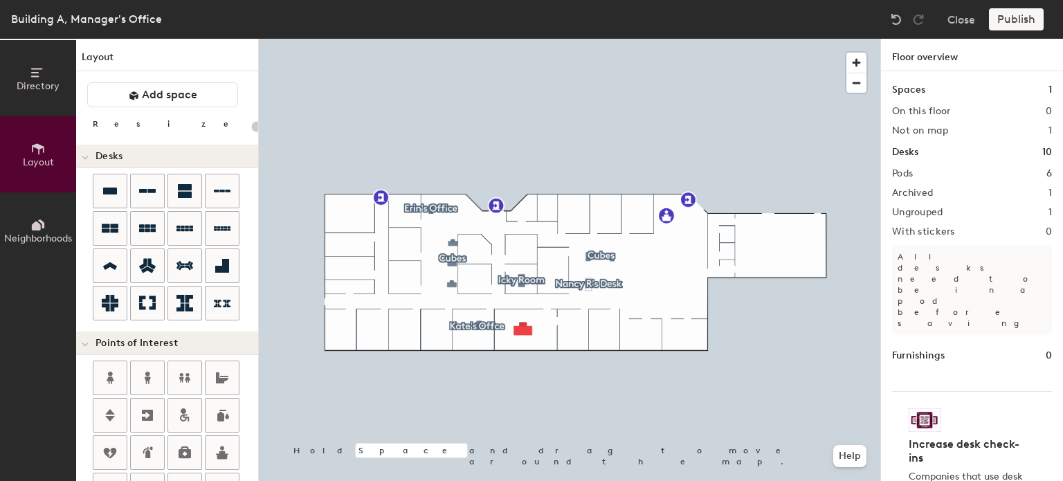
type input "200"
